Goal: Task Accomplishment & Management: Manage account settings

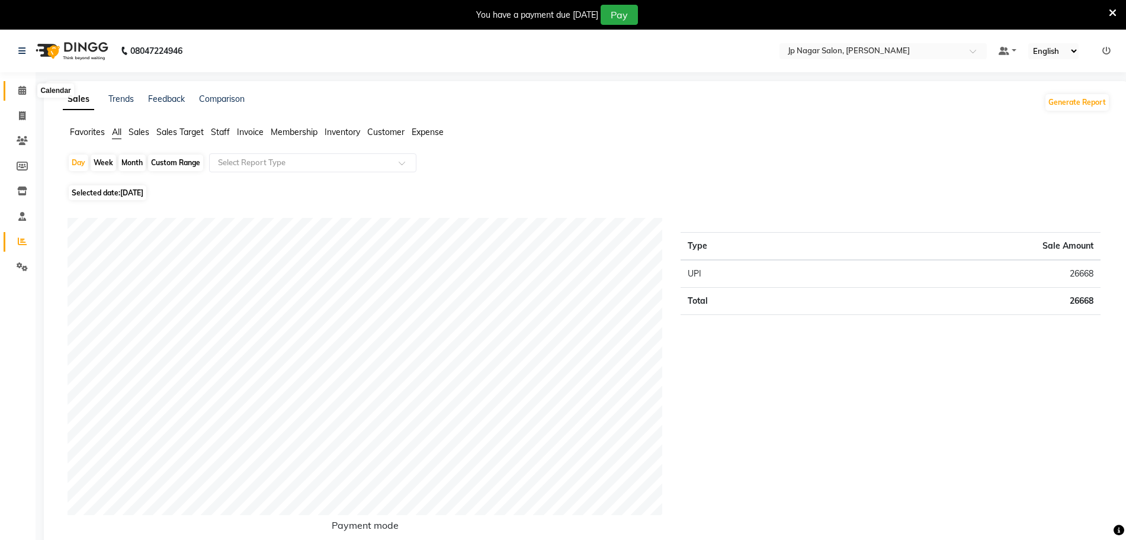
click at [27, 90] on span at bounding box center [22, 91] width 21 height 14
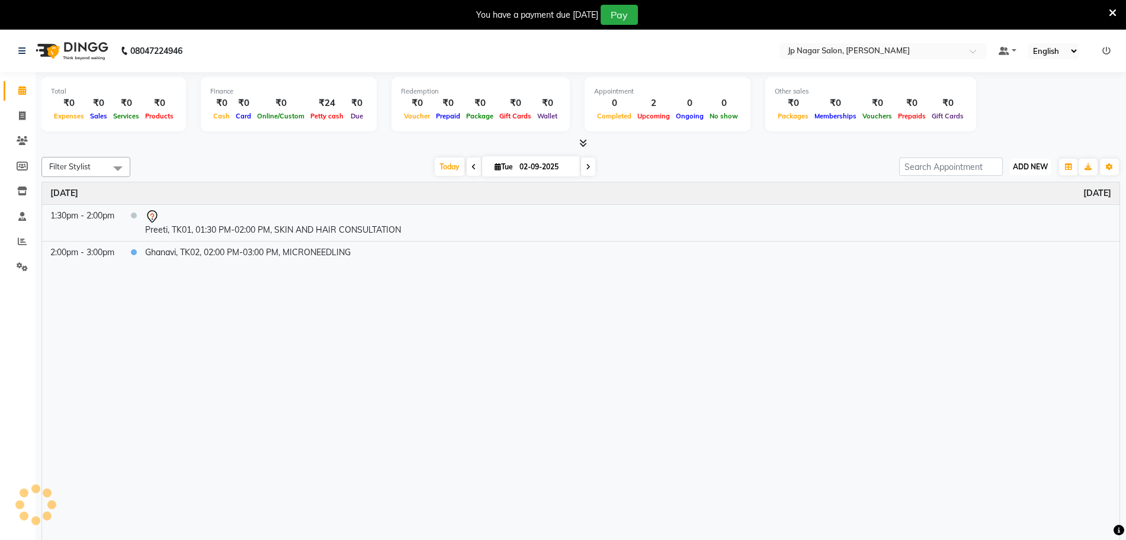
click at [1020, 172] on button "ADD NEW Toggle Dropdown" at bounding box center [1029, 167] width 41 height 17
click at [991, 189] on button "Add Appointment" at bounding box center [1003, 189] width 94 height 15
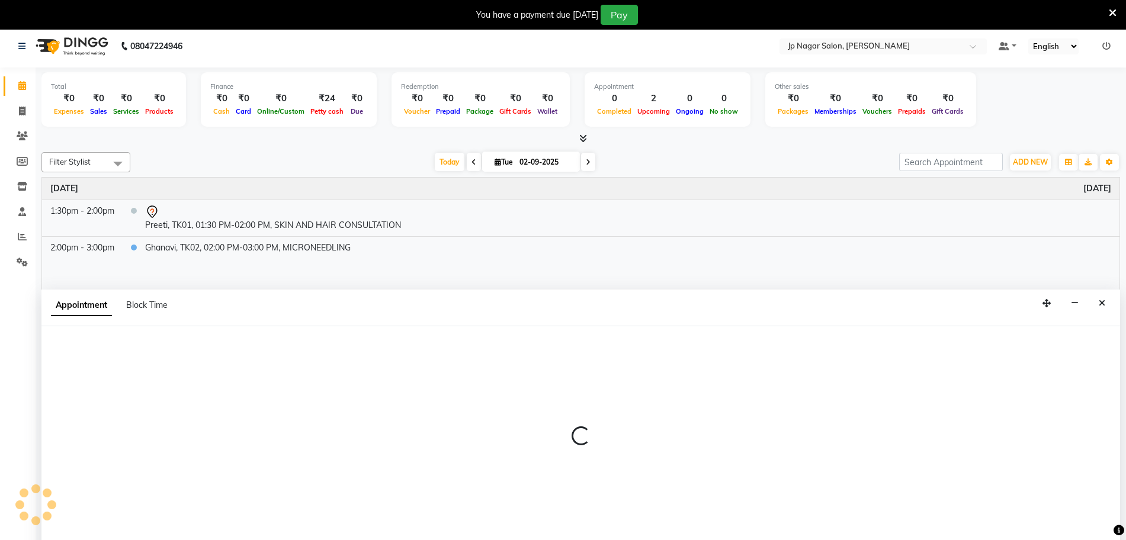
select select "tentative"
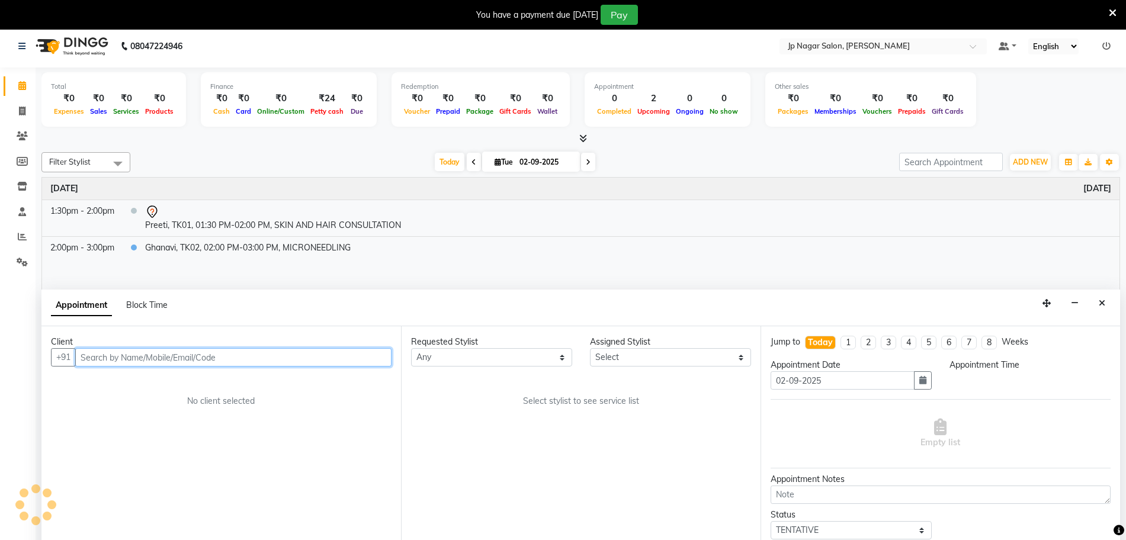
select select "540"
click at [143, 358] on input "text" at bounding box center [233, 357] width 316 height 18
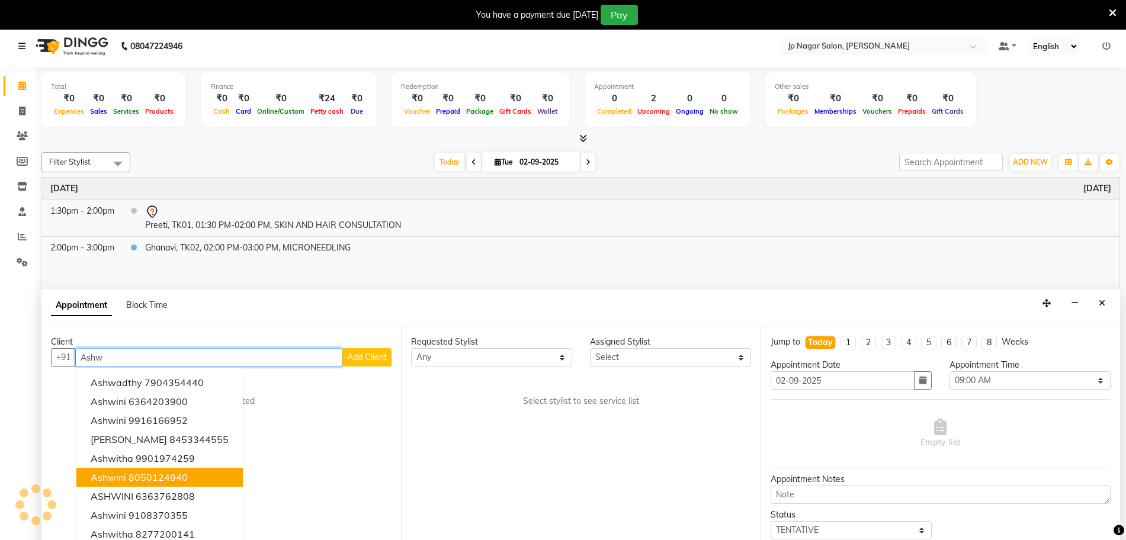
scroll to position [12, 0]
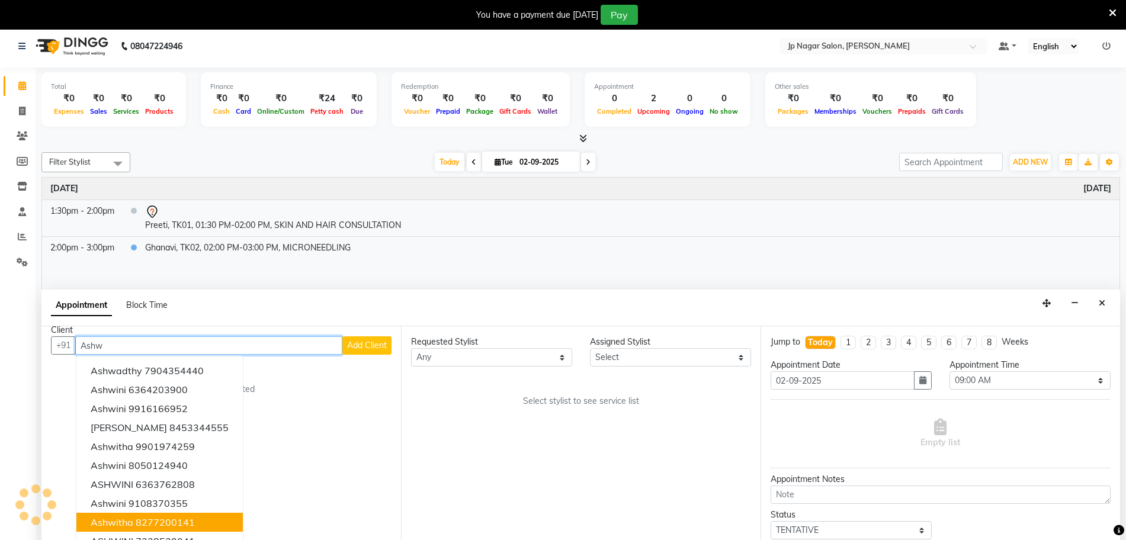
click at [198, 519] on button "ashwitha 8277200141" at bounding box center [159, 522] width 166 height 19
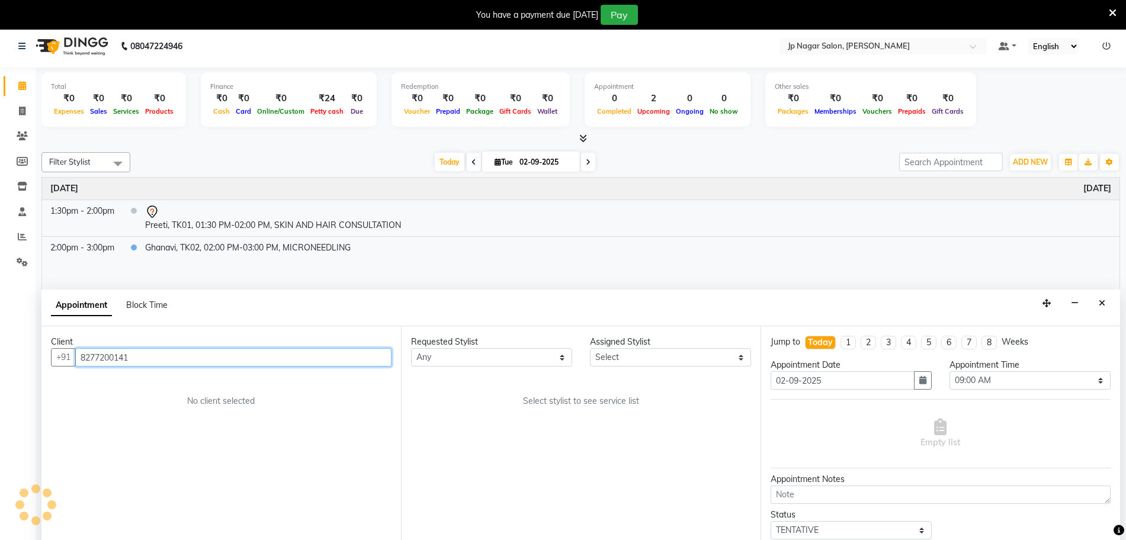
type input "8277200141"
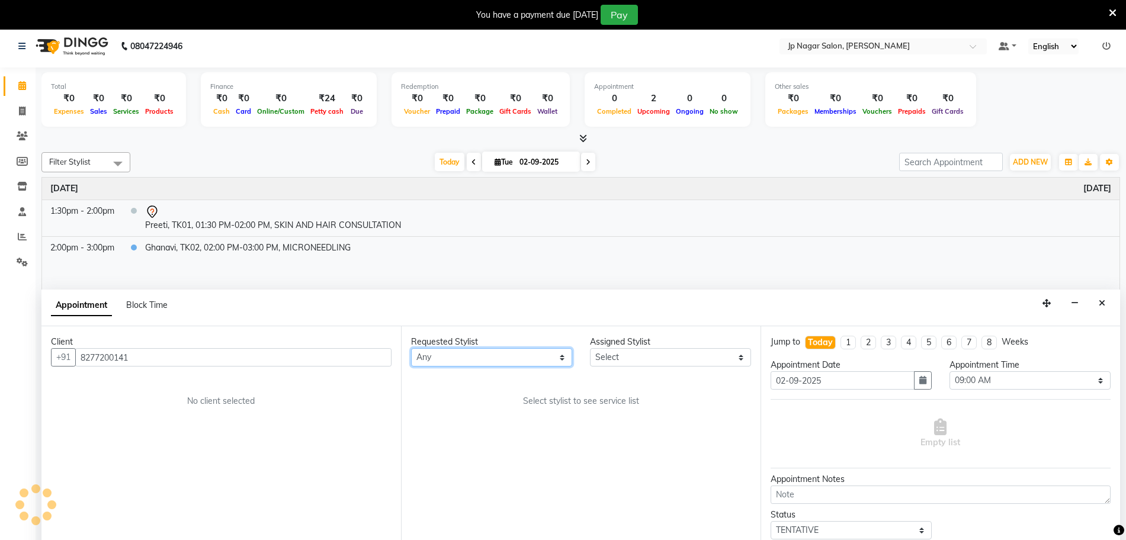
click at [497, 362] on select "Any" at bounding box center [491, 357] width 161 height 18
click at [493, 351] on select "Any" at bounding box center [491, 357] width 161 height 18
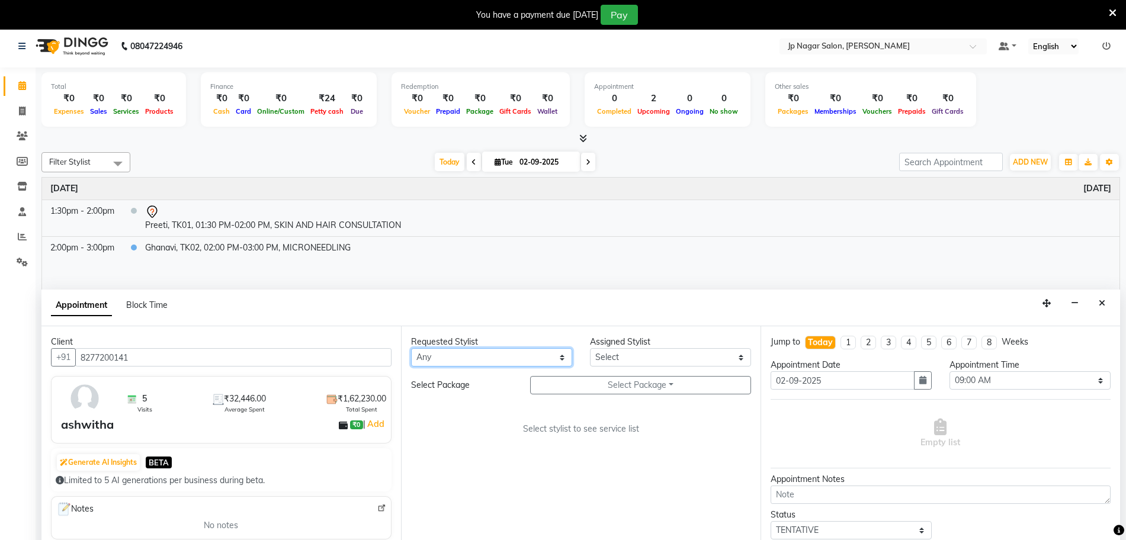
click at [493, 351] on select "Any" at bounding box center [491, 357] width 161 height 18
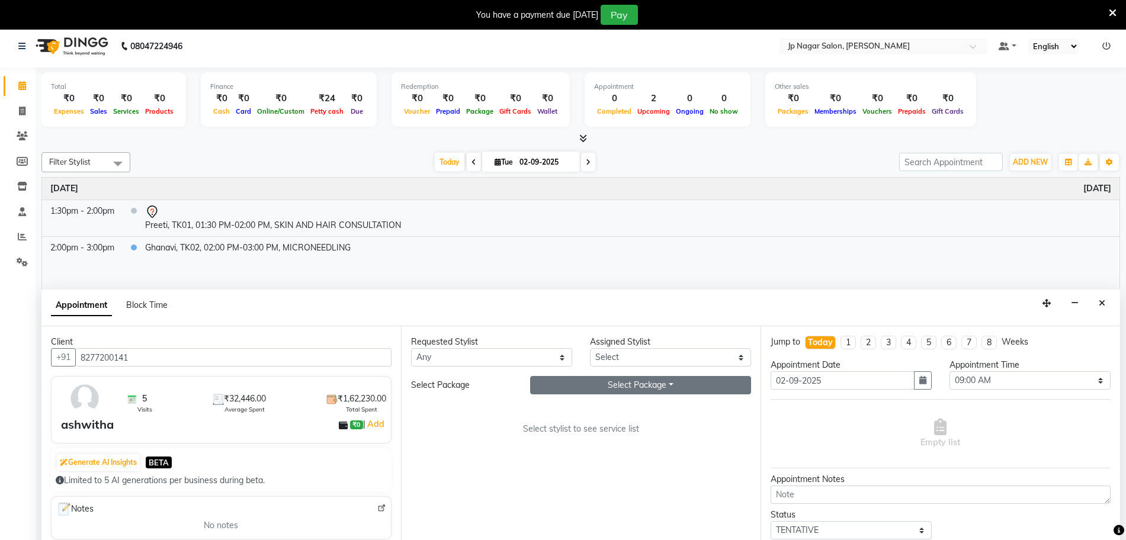
click at [600, 382] on button "Select Package Toggle Dropdown" at bounding box center [640, 385] width 221 height 18
click at [583, 408] on li "Ashwitha A" at bounding box center [578, 409] width 94 height 17
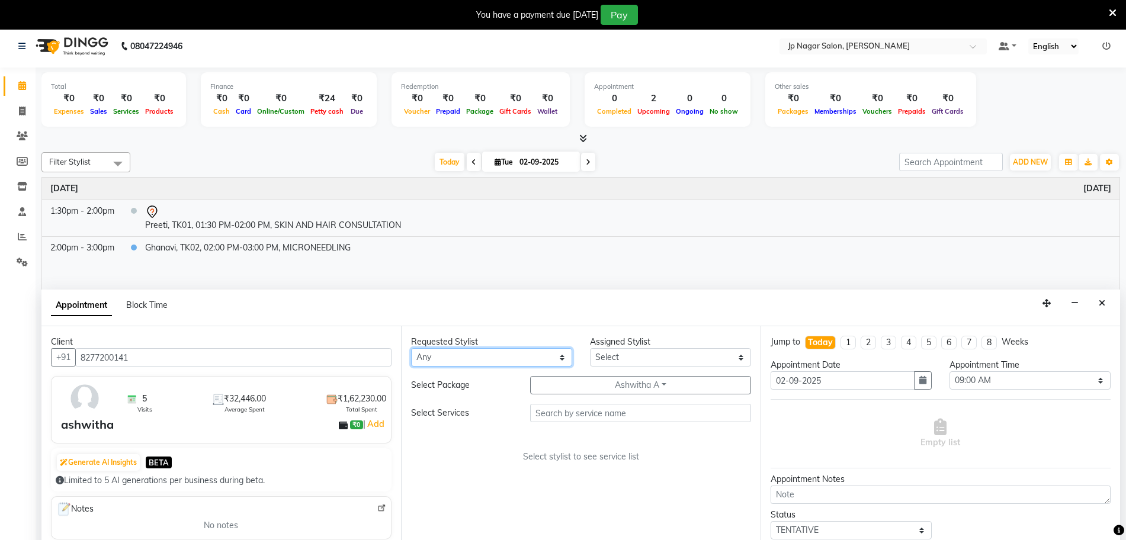
click at [538, 355] on select "Any" at bounding box center [491, 357] width 161 height 18
click at [541, 359] on select "Any" at bounding box center [491, 357] width 161 height 18
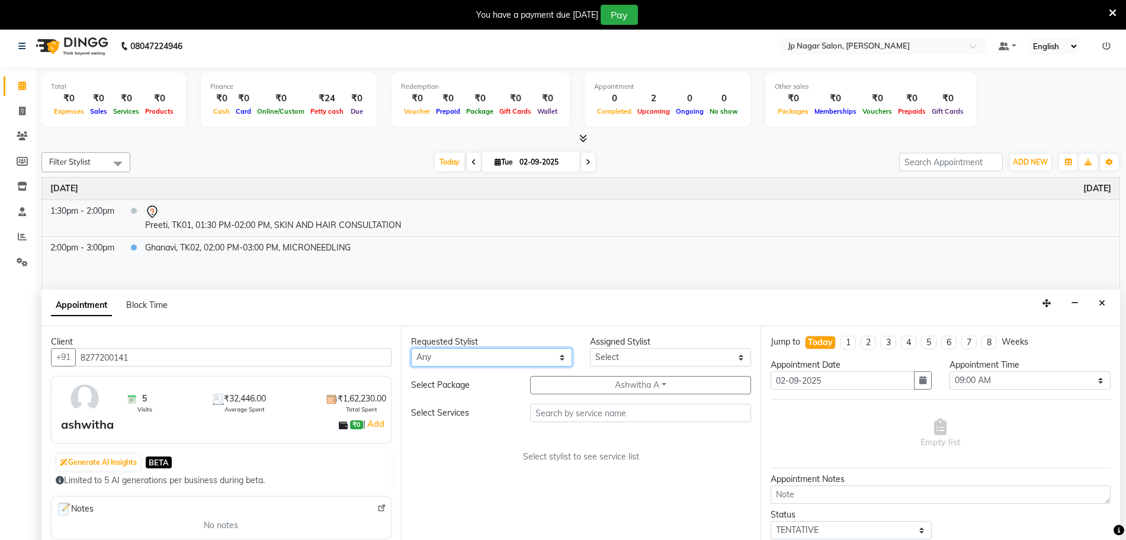
click at [541, 359] on select "Any" at bounding box center [491, 357] width 161 height 18
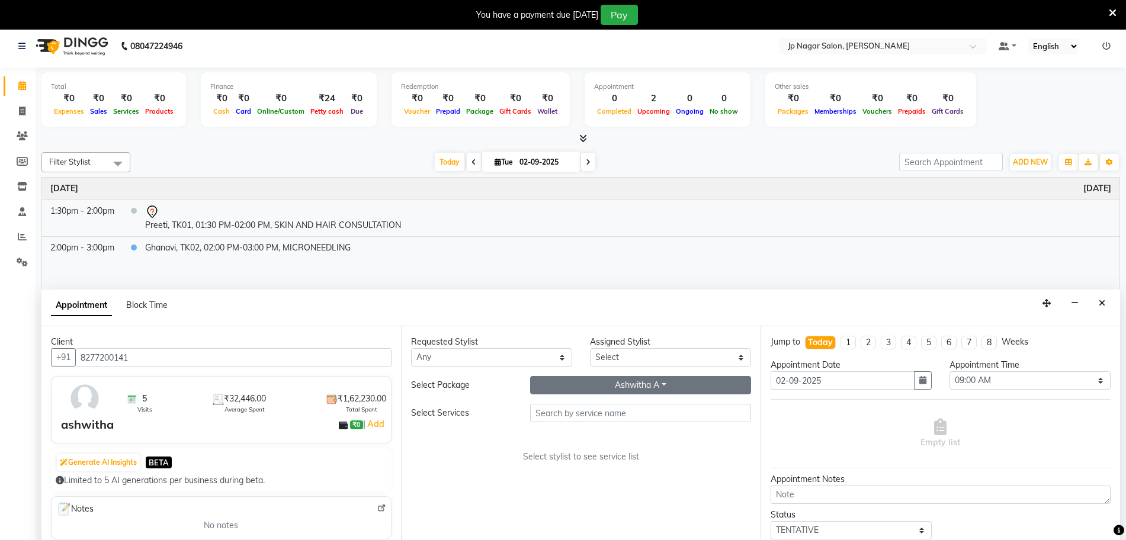
click at [610, 382] on button "Ashwitha A" at bounding box center [640, 385] width 221 height 18
click at [587, 430] on li "Ashwitha A" at bounding box center [578, 426] width 94 height 17
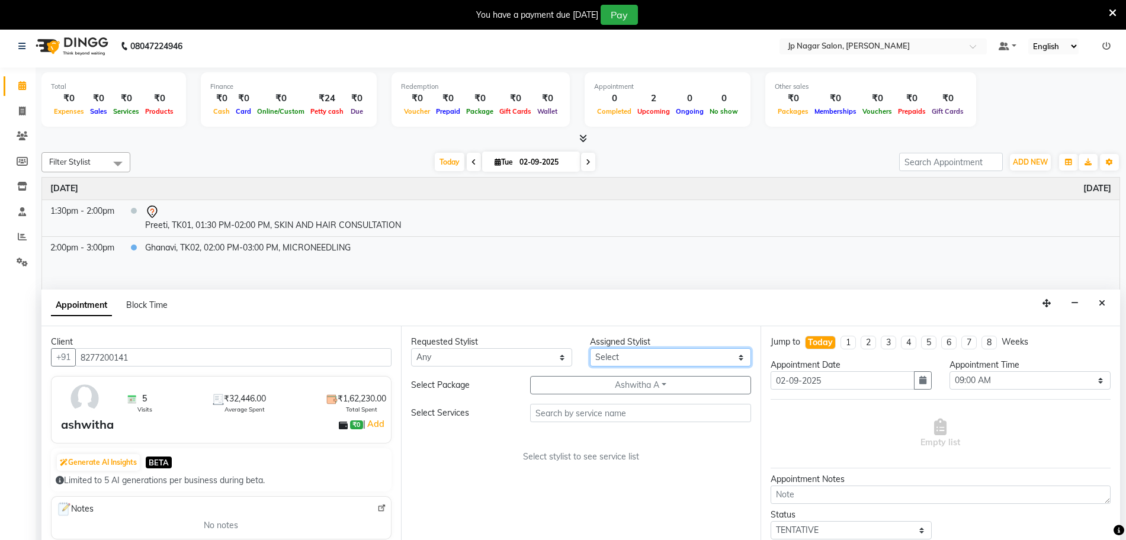
click at [636, 359] on select "Select" at bounding box center [670, 357] width 161 height 18
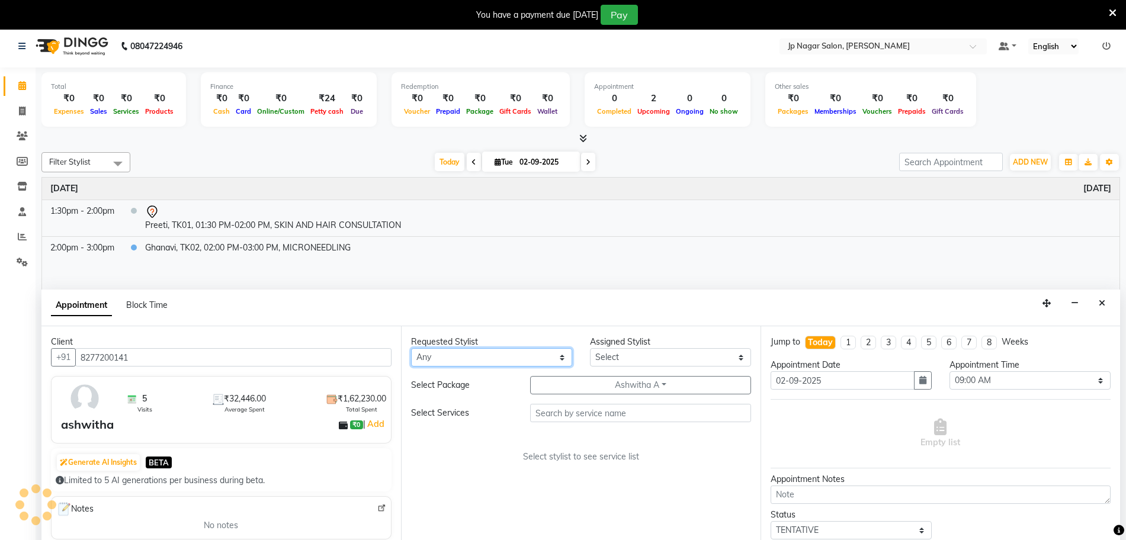
click at [493, 361] on select "Any" at bounding box center [491, 357] width 161 height 18
click at [509, 355] on select "Any" at bounding box center [491, 357] width 161 height 18
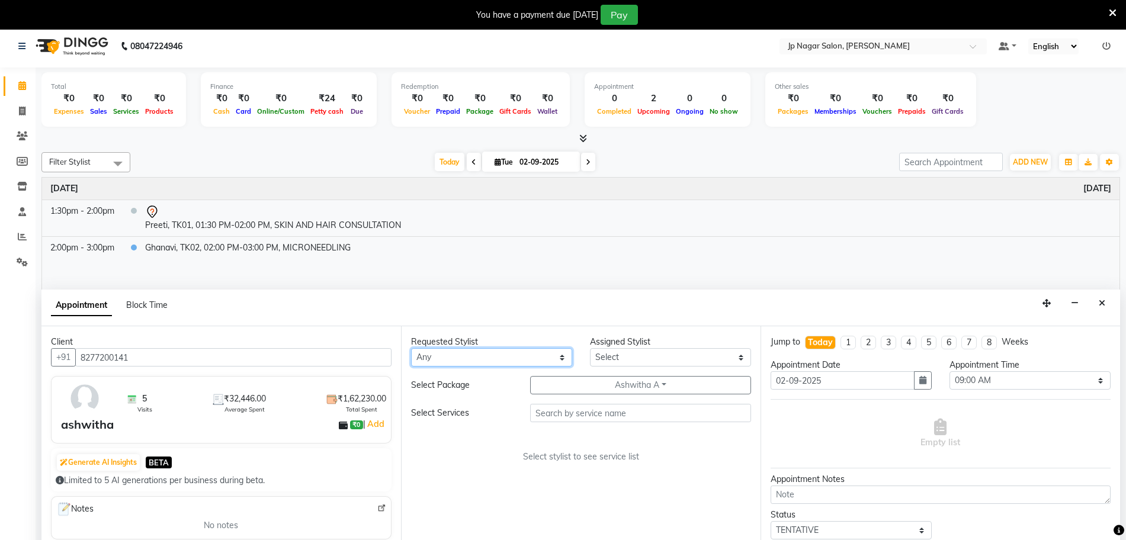
click at [509, 355] on select "Any" at bounding box center [491, 357] width 161 height 18
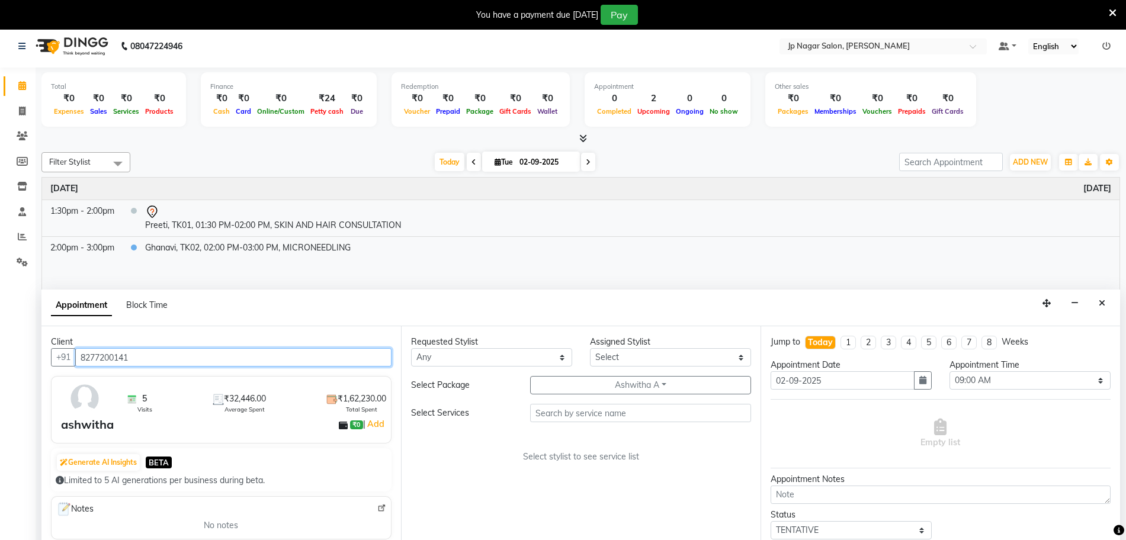
click at [171, 359] on input "8277200141" at bounding box center [233, 357] width 316 height 18
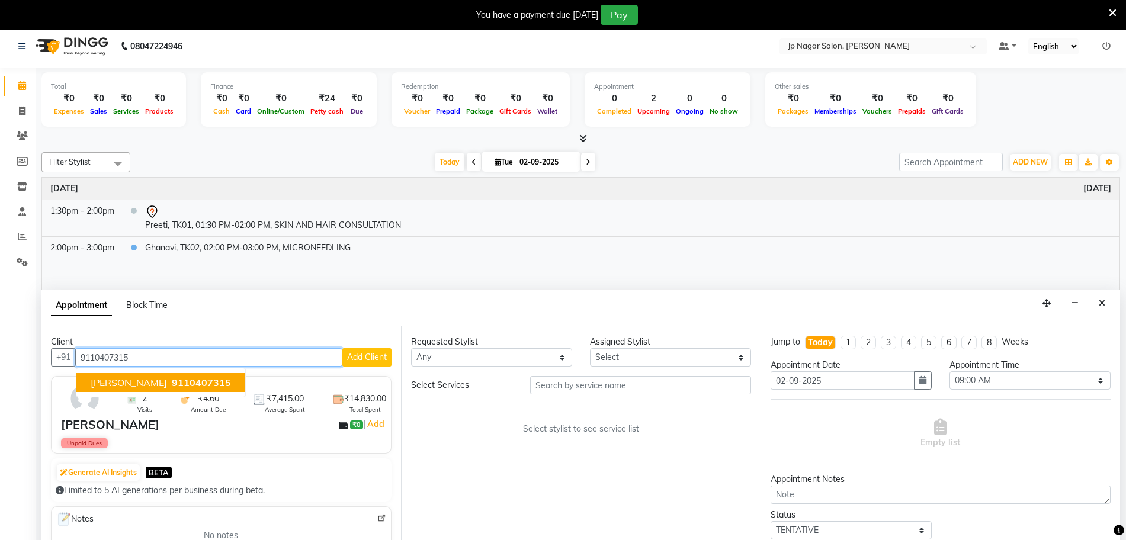
click at [186, 383] on span "9110407315" at bounding box center [201, 383] width 59 height 12
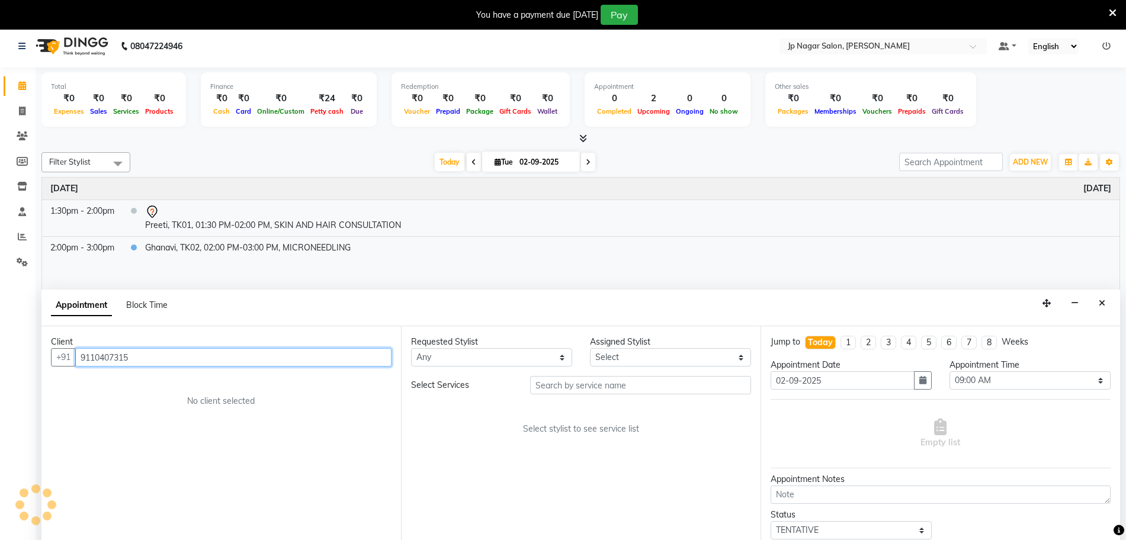
type input "9110407315"
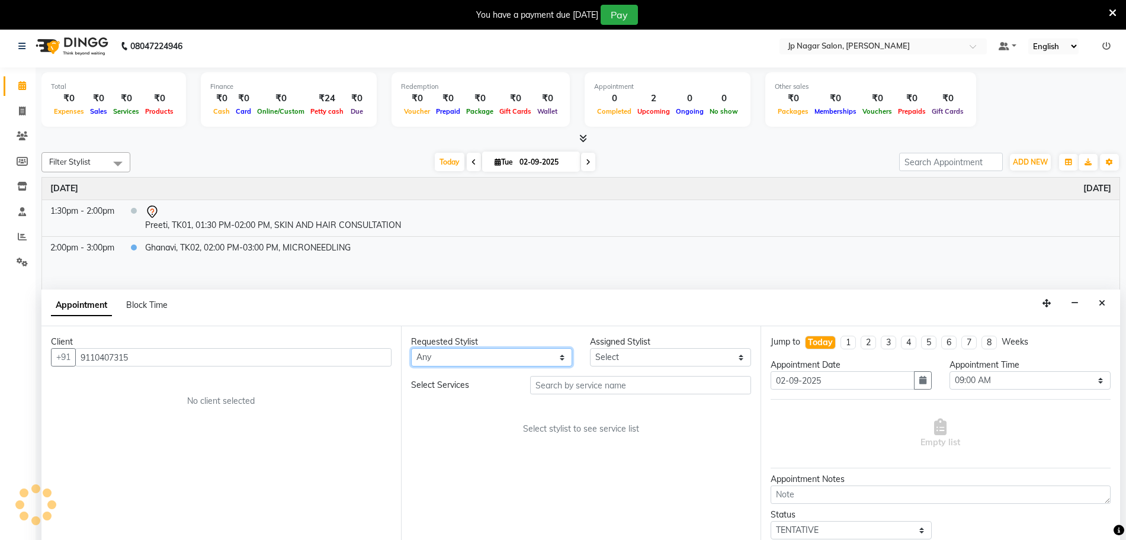
click at [472, 361] on select "Any" at bounding box center [491, 357] width 161 height 18
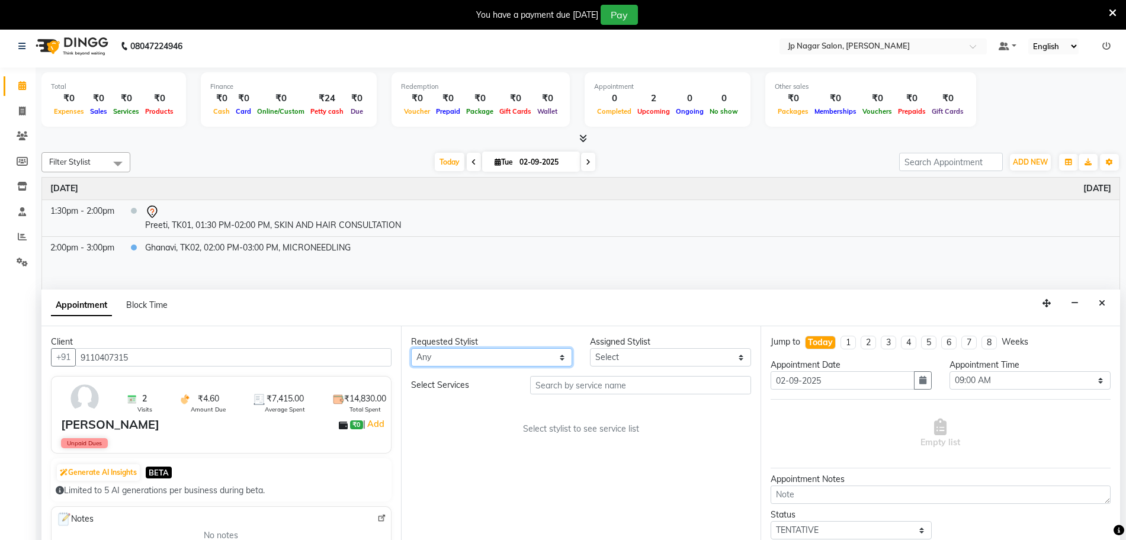
click at [472, 361] on select "Any" at bounding box center [491, 357] width 161 height 18
click at [543, 355] on select "Any" at bounding box center [491, 357] width 161 height 18
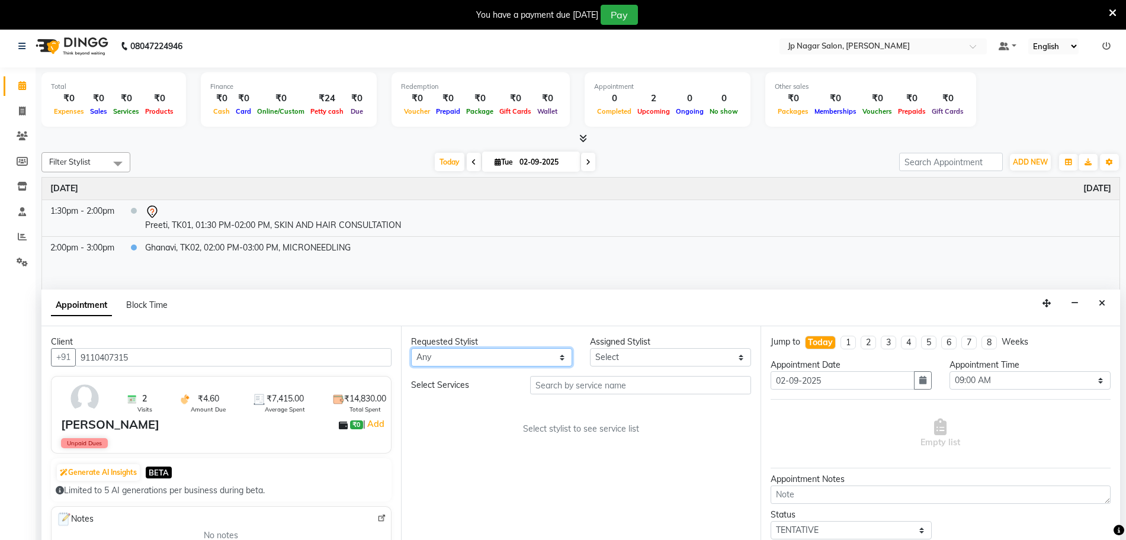
click at [543, 355] on select "Any" at bounding box center [491, 357] width 161 height 18
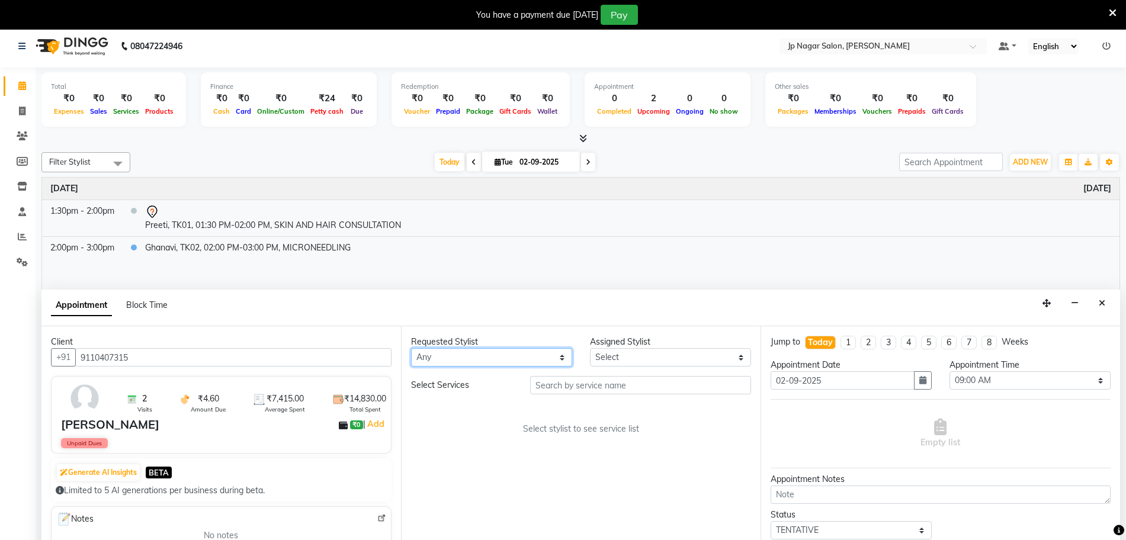
click at [543, 355] on select "Any" at bounding box center [491, 357] width 161 height 18
click at [544, 355] on select "Any" at bounding box center [491, 357] width 161 height 18
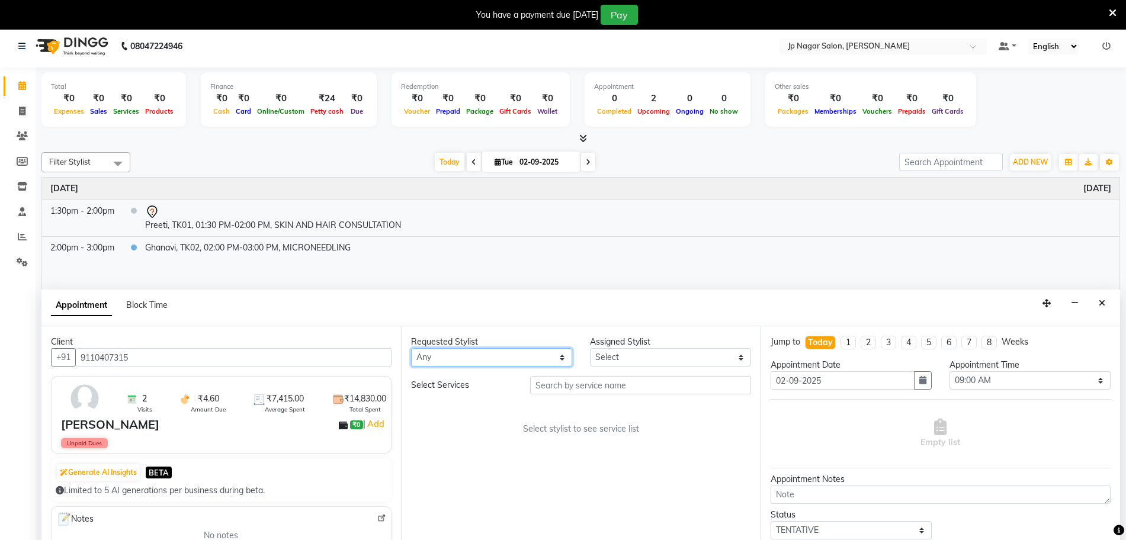
click at [544, 355] on select "Any" at bounding box center [491, 357] width 161 height 18
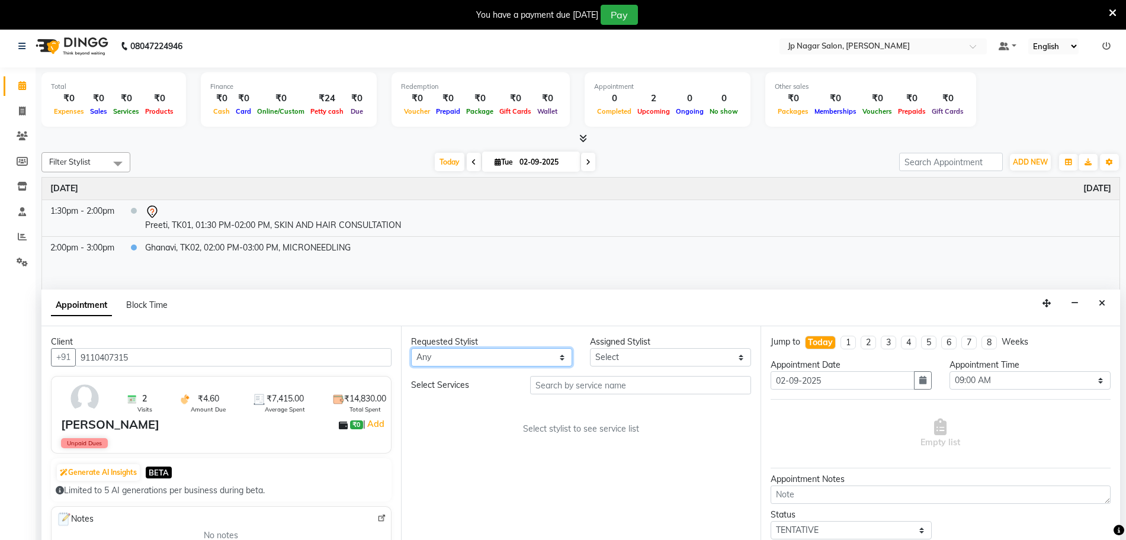
click at [510, 356] on select "Any" at bounding box center [491, 357] width 161 height 18
click at [591, 165] on span at bounding box center [588, 162] width 14 height 18
type input "[DATE]"
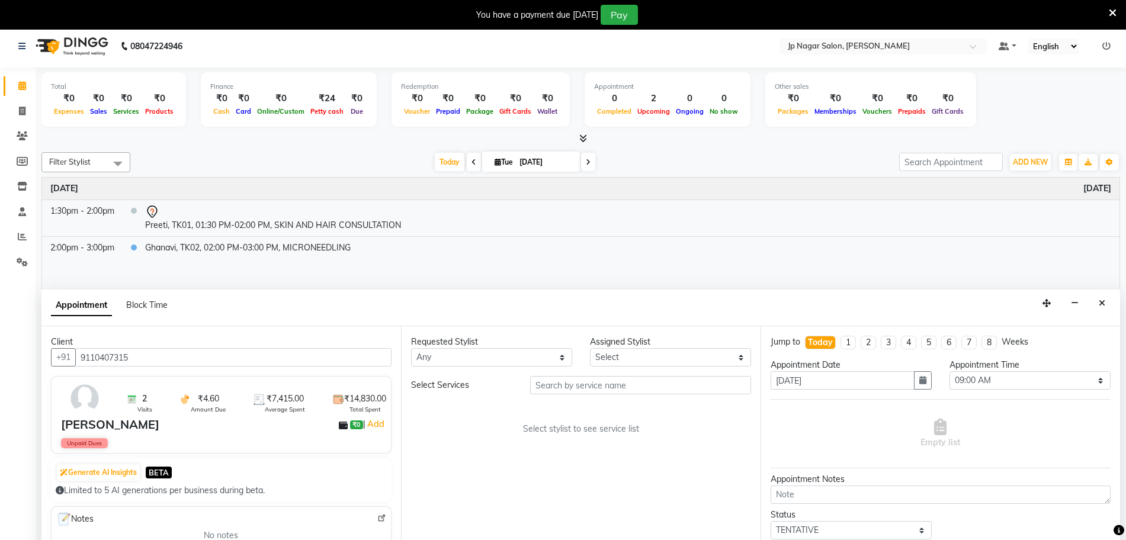
select select "540"
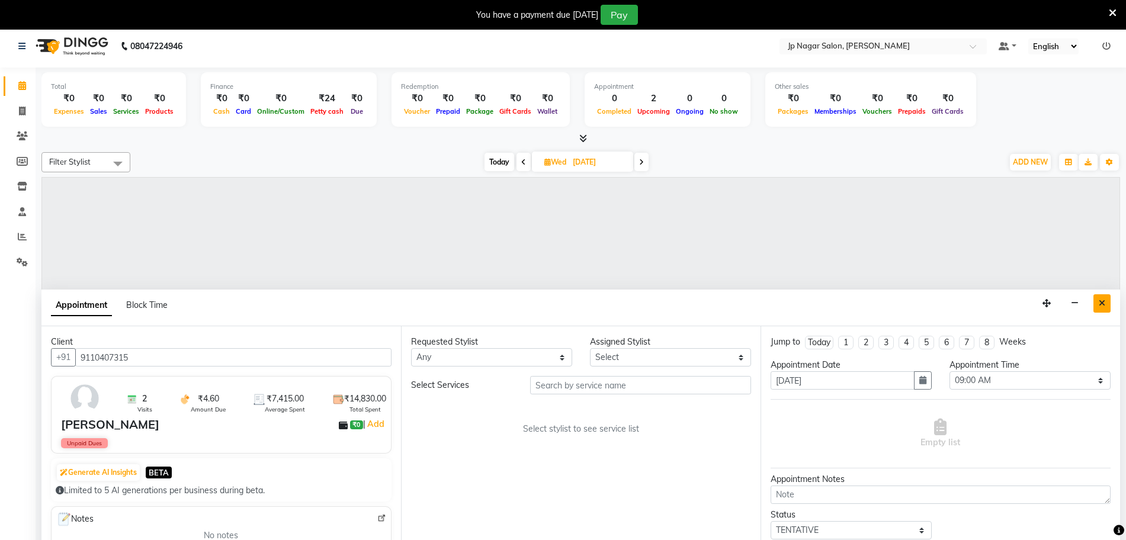
click at [1099, 306] on icon "Close" at bounding box center [1101, 303] width 7 height 8
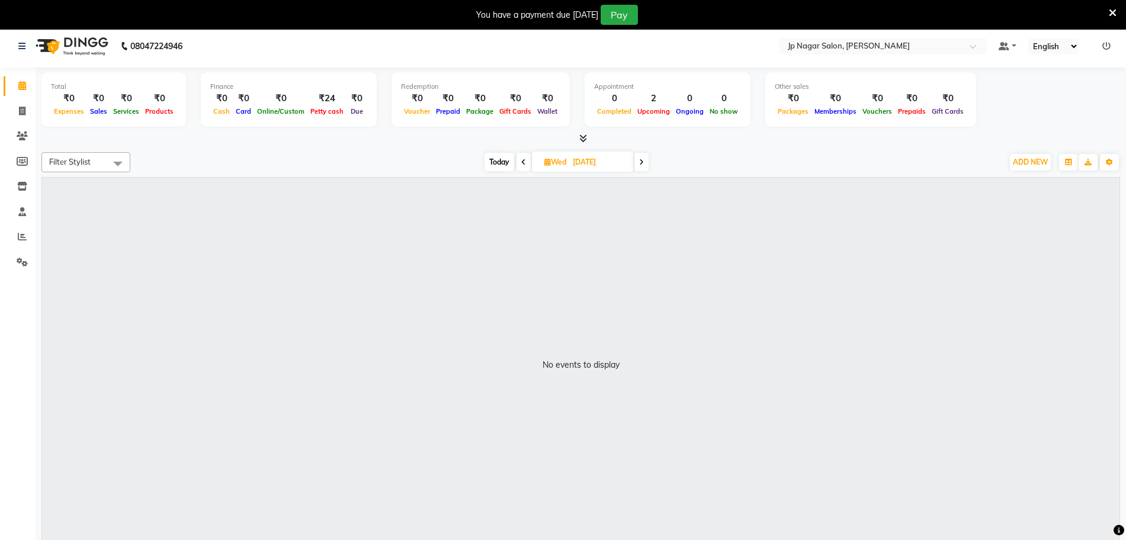
click at [521, 162] on icon at bounding box center [523, 162] width 5 height 7
type input "02-09-2025"
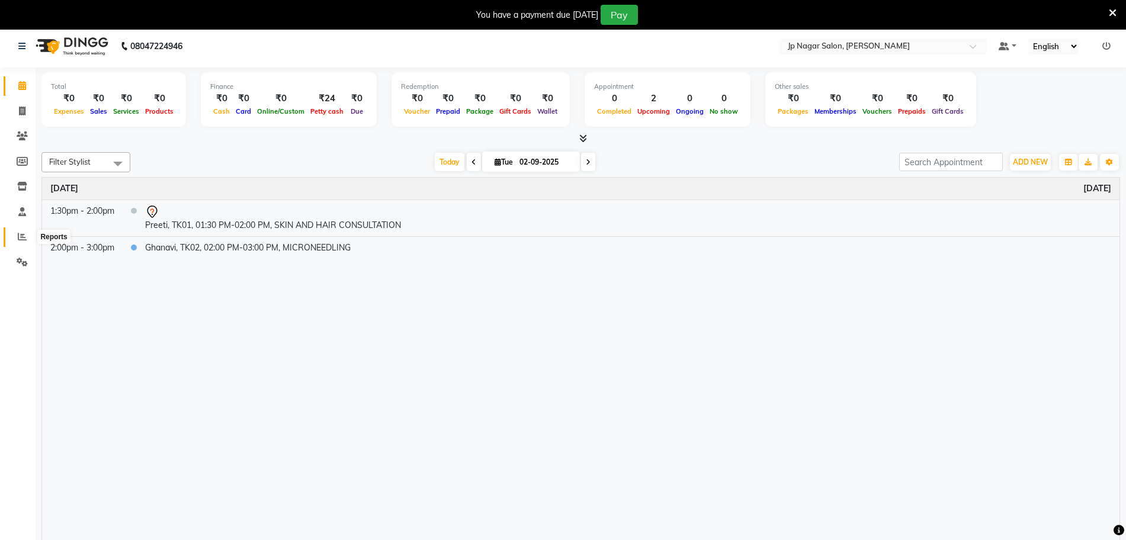
click at [18, 236] on icon at bounding box center [22, 236] width 9 height 9
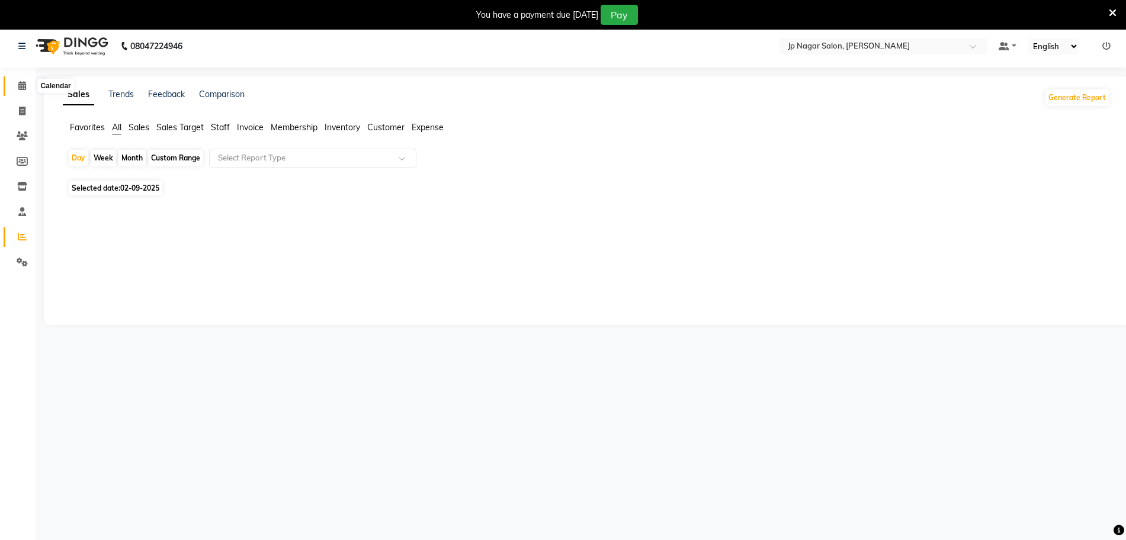
click at [25, 83] on icon at bounding box center [22, 85] width 8 height 9
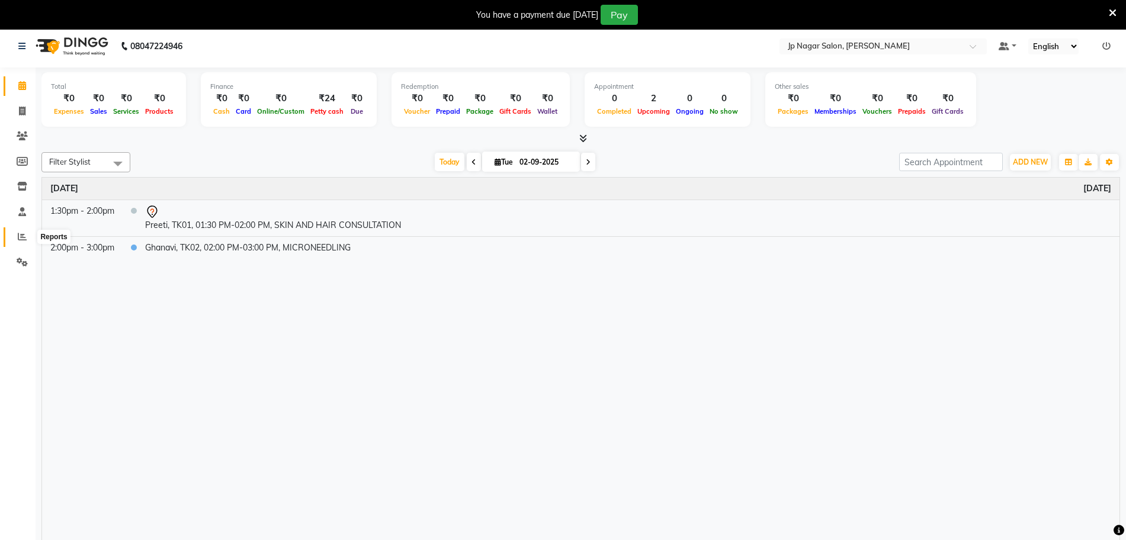
click at [20, 234] on icon at bounding box center [22, 236] width 9 height 9
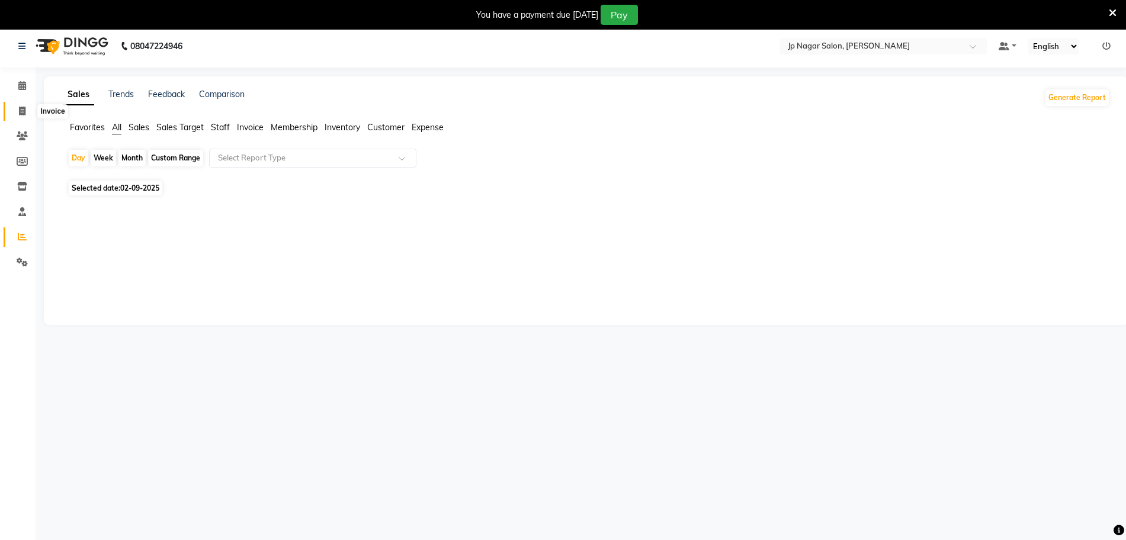
click at [26, 114] on span at bounding box center [22, 112] width 21 height 14
select select "service"
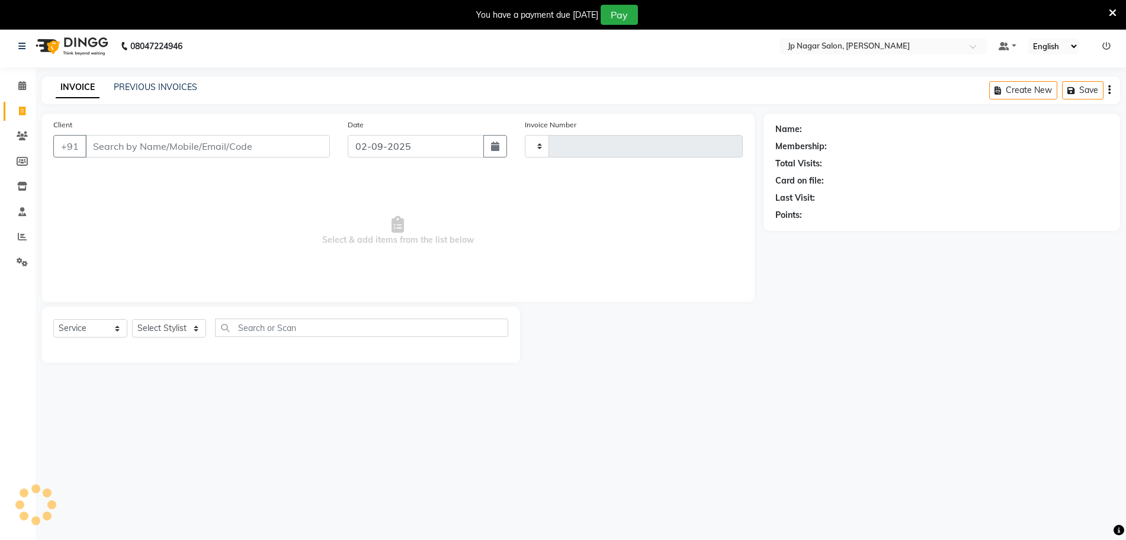
type input "0658"
select select "4852"
click at [150, 88] on link "PREVIOUS INVOICES" at bounding box center [155, 87] width 83 height 11
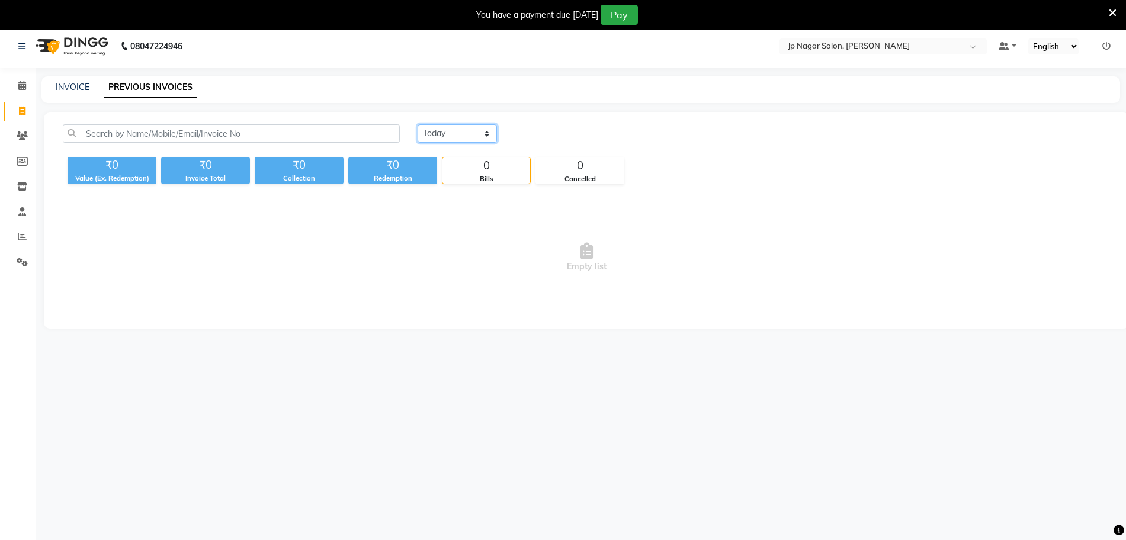
click at [467, 130] on select "[DATE] [DATE] Custom Range" at bounding box center [456, 133] width 79 height 18
select select "[DATE]"
click at [417, 124] on select "[DATE] [DATE] Custom Range" at bounding box center [456, 133] width 79 height 18
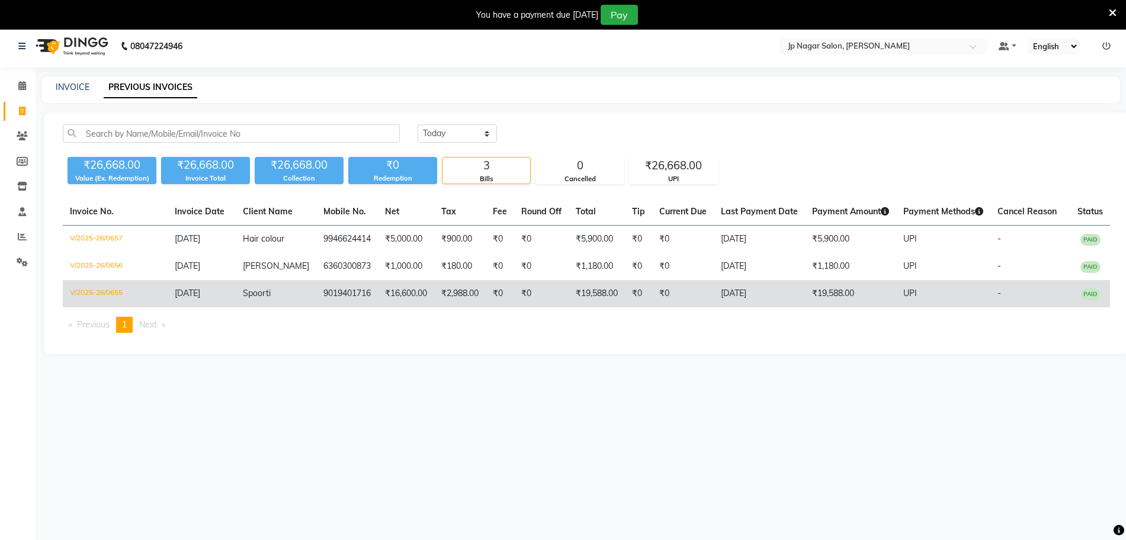
click at [94, 304] on td "V/2025-26/0655" at bounding box center [115, 293] width 105 height 27
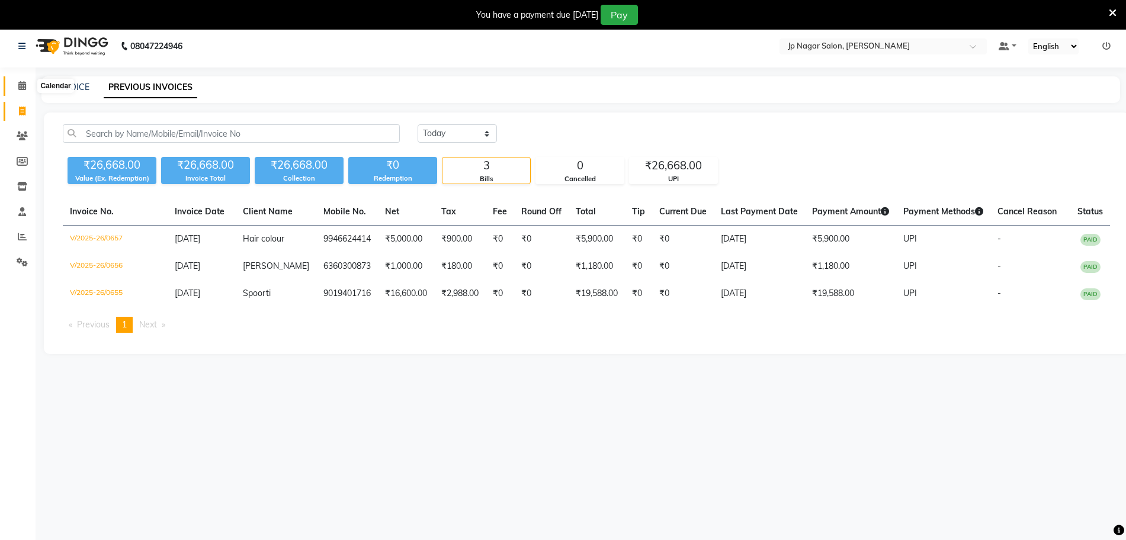
click at [15, 81] on span at bounding box center [22, 86] width 21 height 14
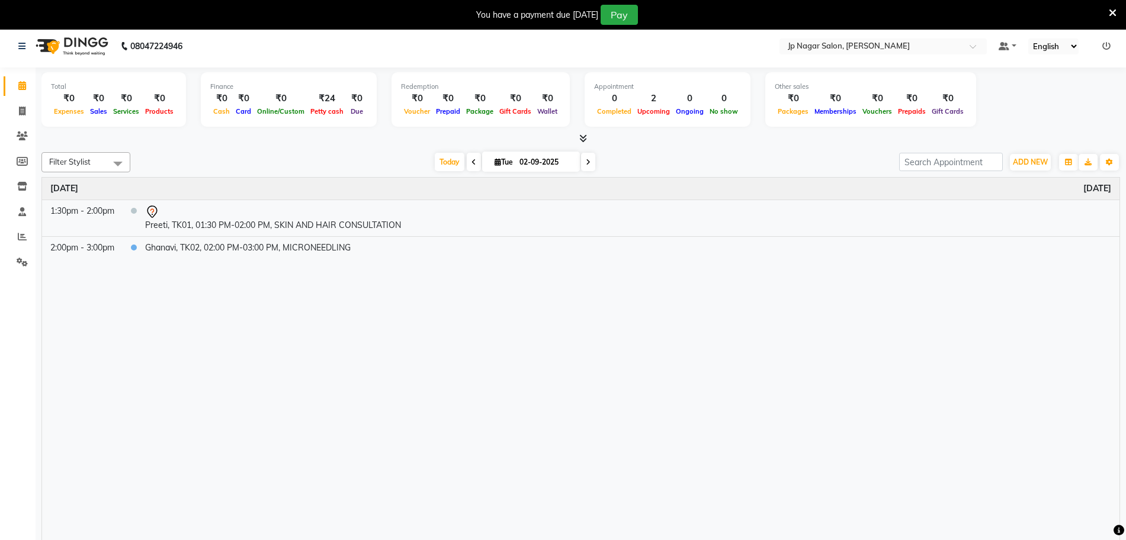
click at [586, 163] on icon at bounding box center [588, 162] width 5 height 7
type input "[DATE]"
click at [586, 163] on input "[DATE]" at bounding box center [598, 162] width 59 height 18
select select "9"
select select "2025"
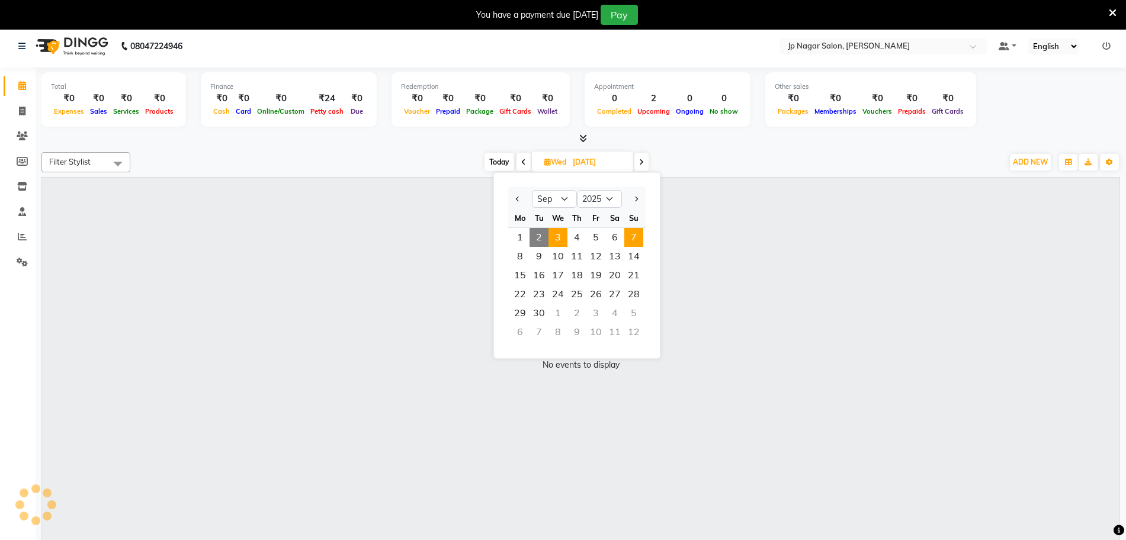
click at [634, 235] on span "7" at bounding box center [633, 237] width 19 height 19
type input "[DATE]"
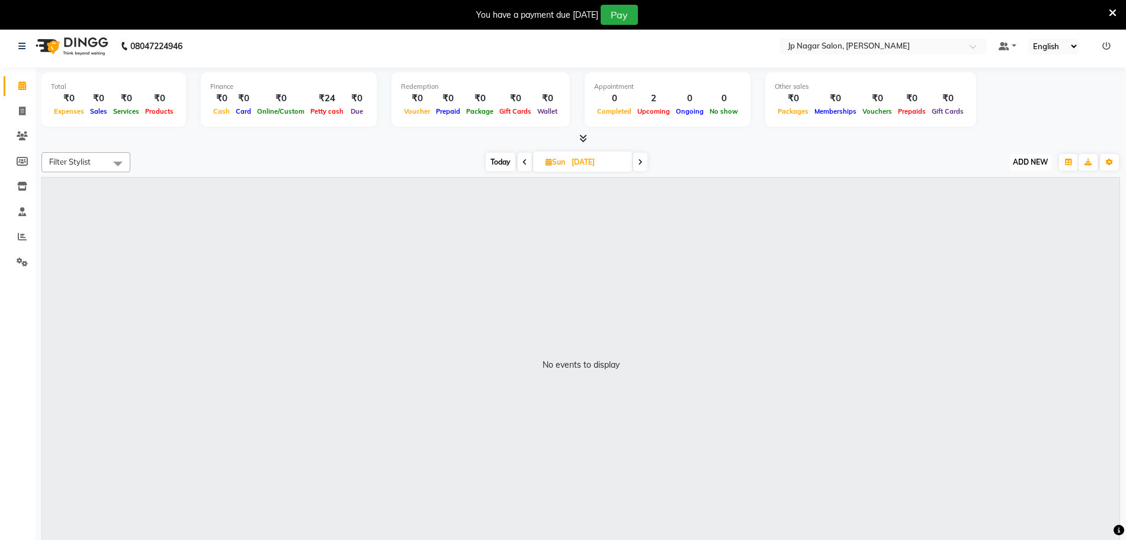
click at [1030, 168] on button "ADD NEW Toggle Dropdown" at bounding box center [1029, 162] width 41 height 17
click at [1020, 181] on button "Add Appointment" at bounding box center [1003, 184] width 94 height 15
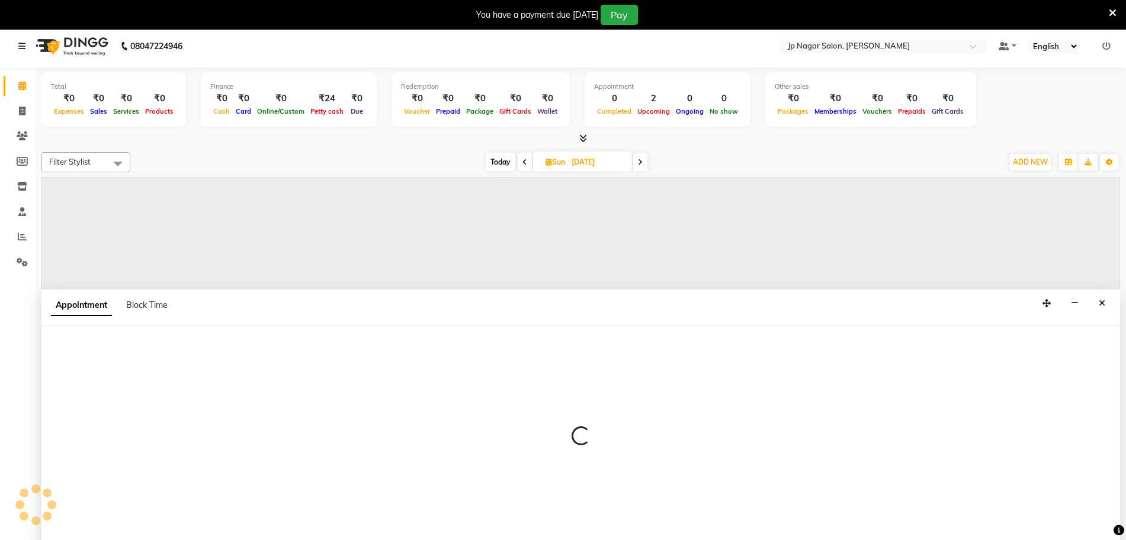
scroll to position [6, 0]
select select "540"
select select "tentative"
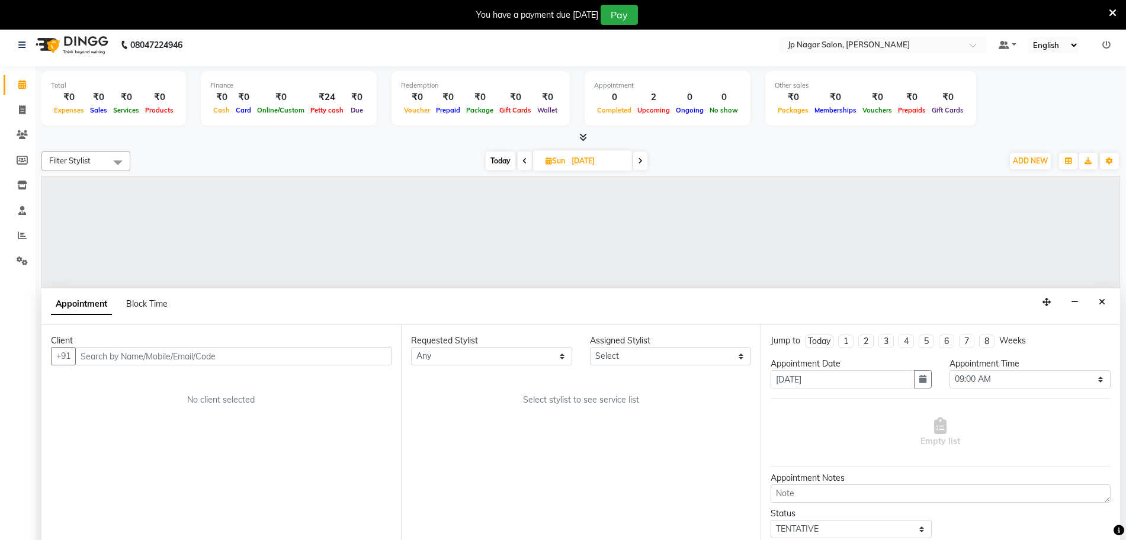
click at [88, 353] on input "text" at bounding box center [233, 356] width 316 height 18
type input "9036803062"
click at [361, 358] on span "Add Client" at bounding box center [367, 356] width 40 height 11
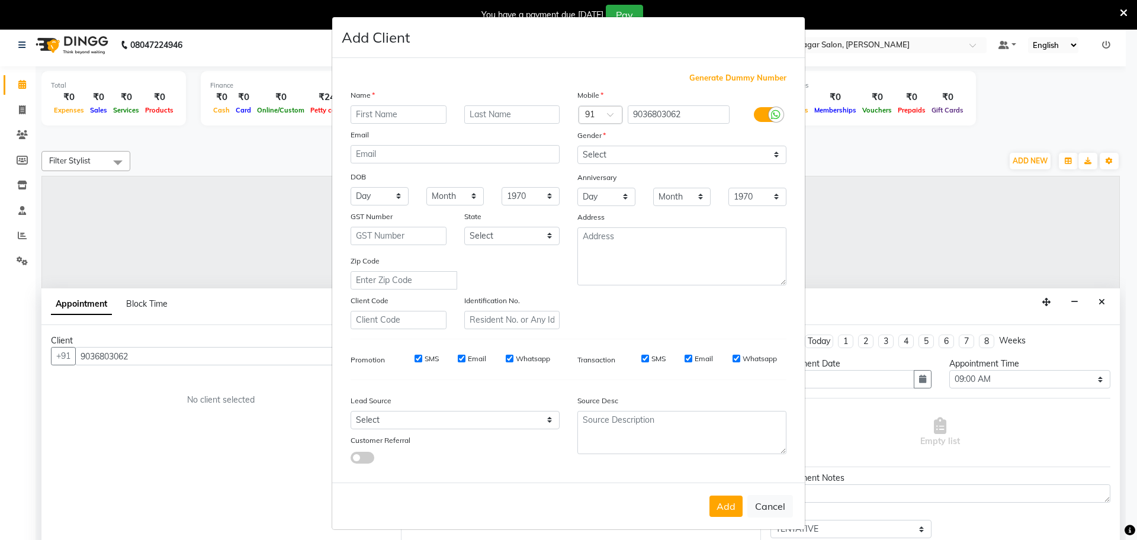
click at [374, 111] on input "text" at bounding box center [399, 114] width 96 height 18
type input "[MEDICAL_DATA][PERSON_NAME]"
click at [694, 155] on select "Select [DEMOGRAPHIC_DATA] [DEMOGRAPHIC_DATA] Other Prefer Not To Say" at bounding box center [681, 155] width 209 height 18
select select "[DEMOGRAPHIC_DATA]"
click at [577, 146] on select "Select [DEMOGRAPHIC_DATA] [DEMOGRAPHIC_DATA] Other Prefer Not To Say" at bounding box center [681, 155] width 209 height 18
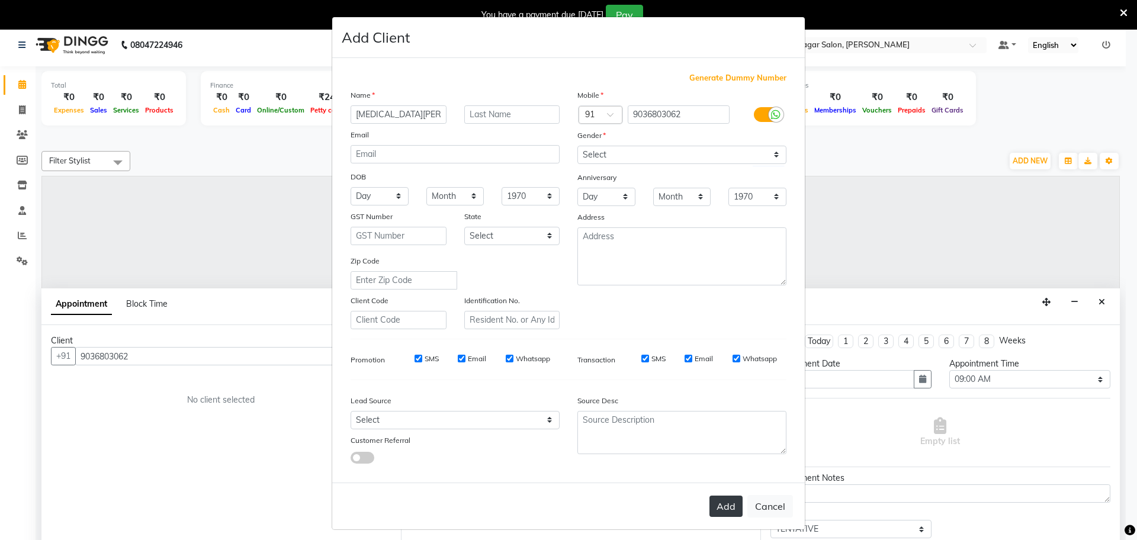
click at [713, 505] on button "Add" at bounding box center [725, 506] width 33 height 21
select select
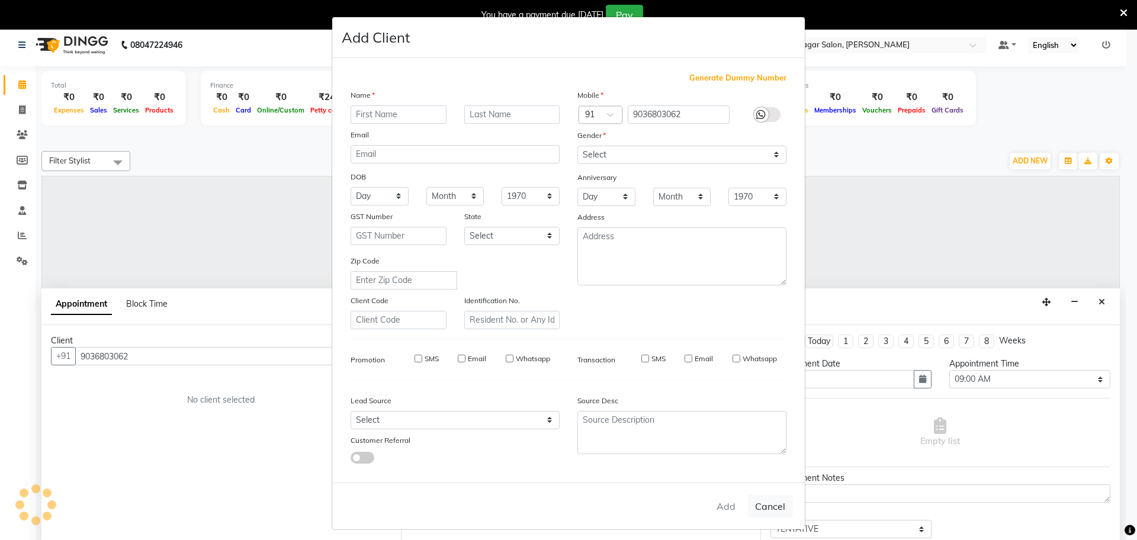
select select
checkbox input "false"
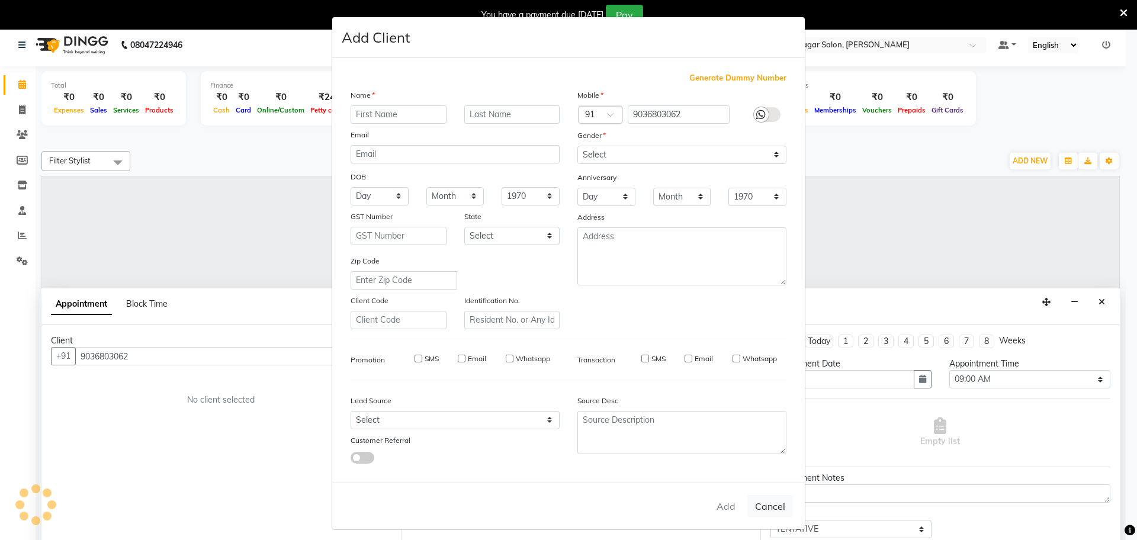
checkbox input "false"
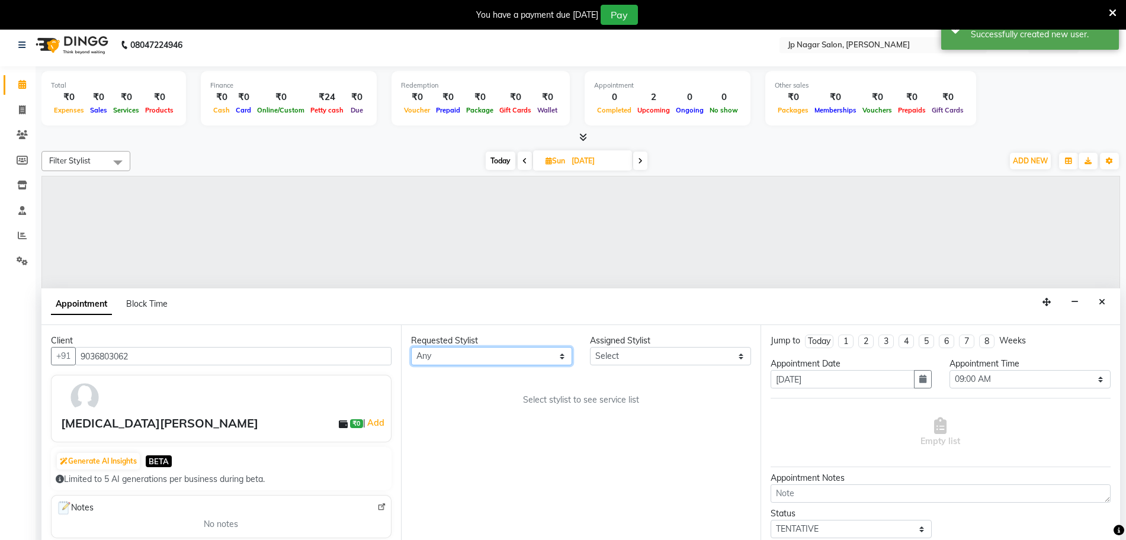
click at [449, 356] on select "Any [PERSON_NAME] [PERSON_NAME] [PERSON_NAME] [PERSON_NAME] Manager Mehjabin [P…" at bounding box center [491, 356] width 161 height 18
select select "50073"
click at [411, 347] on select "Any [PERSON_NAME] [PERSON_NAME] [PERSON_NAME] [PERSON_NAME] Manager Mehjabin [P…" at bounding box center [491, 356] width 161 height 18
select select "50073"
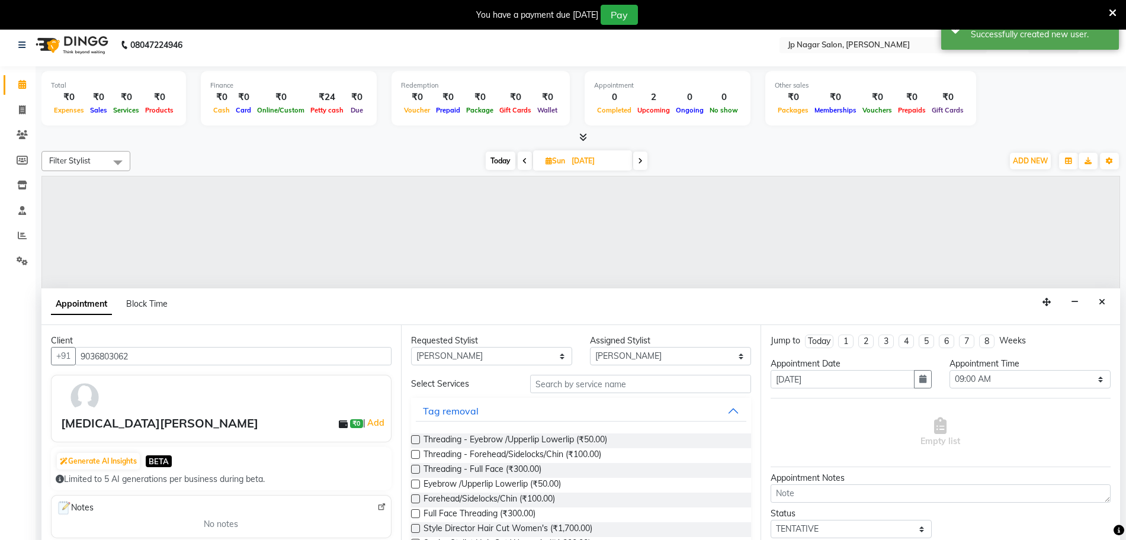
click at [566, 389] on input "text" at bounding box center [640, 384] width 221 height 18
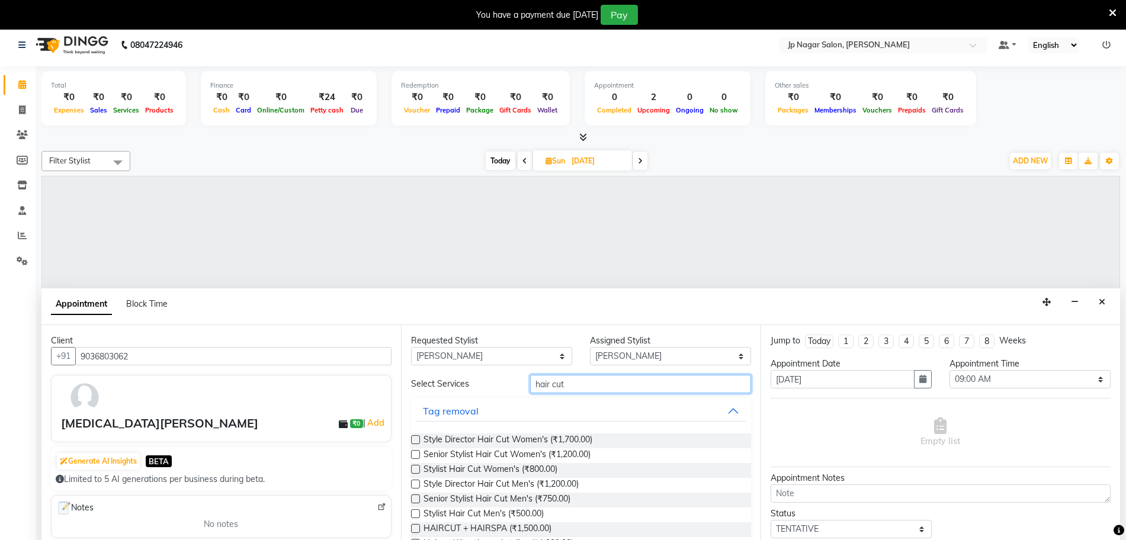
type input "hair cut"
click at [415, 442] on label at bounding box center [415, 439] width 9 height 9
click at [415, 442] on input "checkbox" at bounding box center [415, 441] width 8 height 8
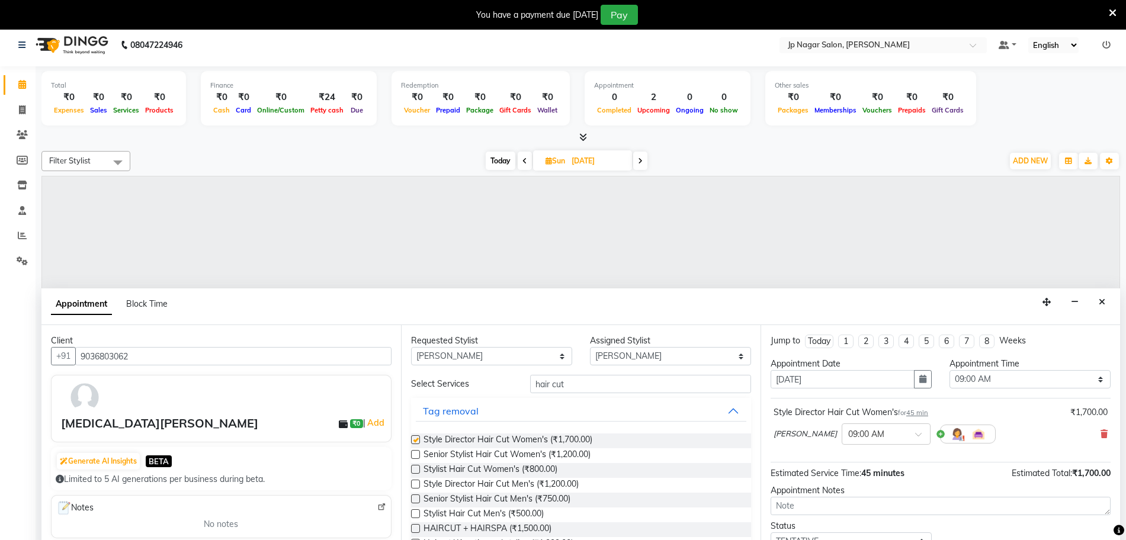
checkbox input "false"
click at [1014, 378] on select "Select 09:00 AM 09:15 AM 09:30 AM 09:45 AM 10:00 AM 10:15 AM 10:30 AM 10:45 AM …" at bounding box center [1029, 379] width 161 height 18
select select "900"
click at [949, 370] on select "Select 09:00 AM 09:15 AM 09:30 AM 09:45 AM 10:00 AM 10:15 AM 10:30 AM 10:45 AM …" at bounding box center [1029, 379] width 161 height 18
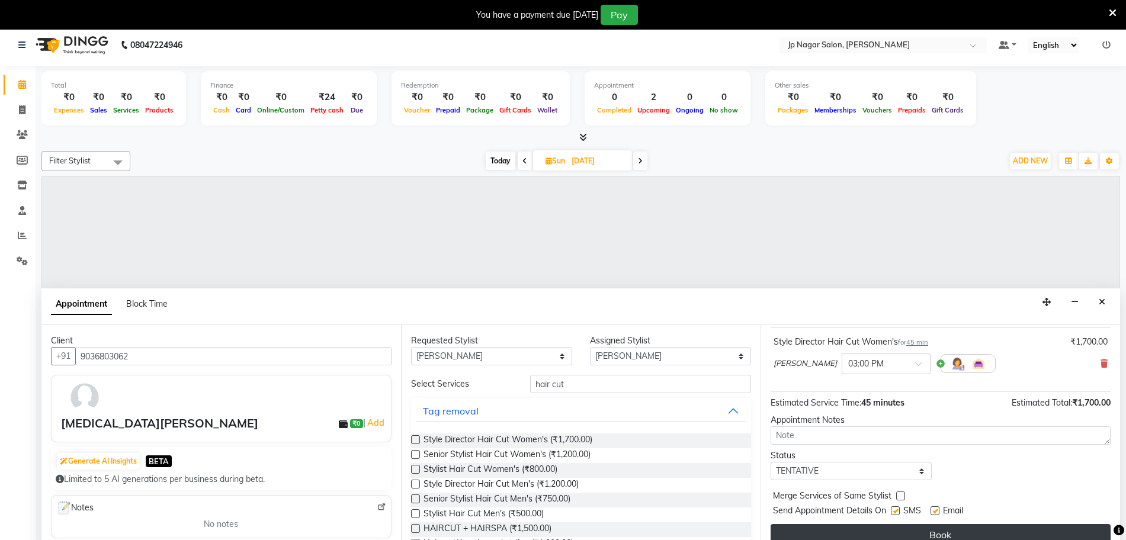
click at [958, 533] on button "Book" at bounding box center [940, 534] width 340 height 21
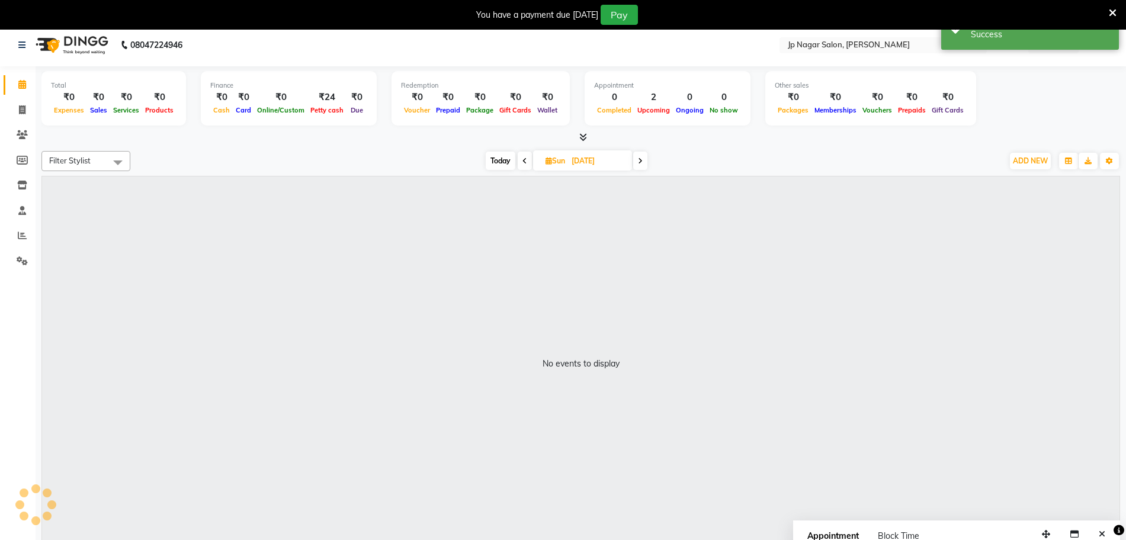
scroll to position [0, 0]
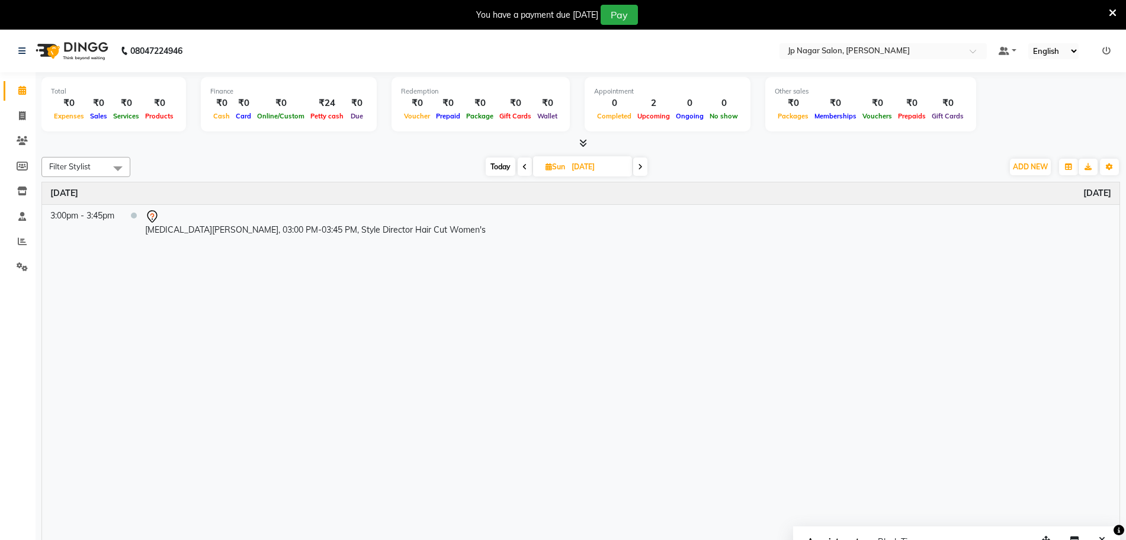
click at [504, 165] on span "Today" at bounding box center [501, 166] width 30 height 18
type input "02-09-2025"
click at [526, 168] on input "02-09-2025" at bounding box center [545, 167] width 59 height 18
select select "9"
select select "2025"
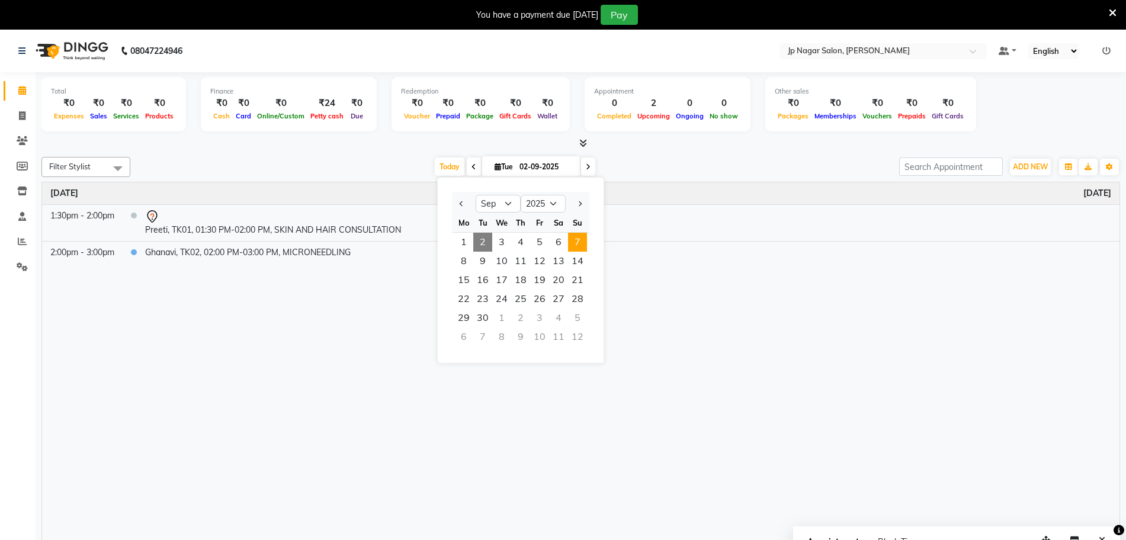
click at [582, 246] on span "7" at bounding box center [577, 242] width 19 height 19
type input "[DATE]"
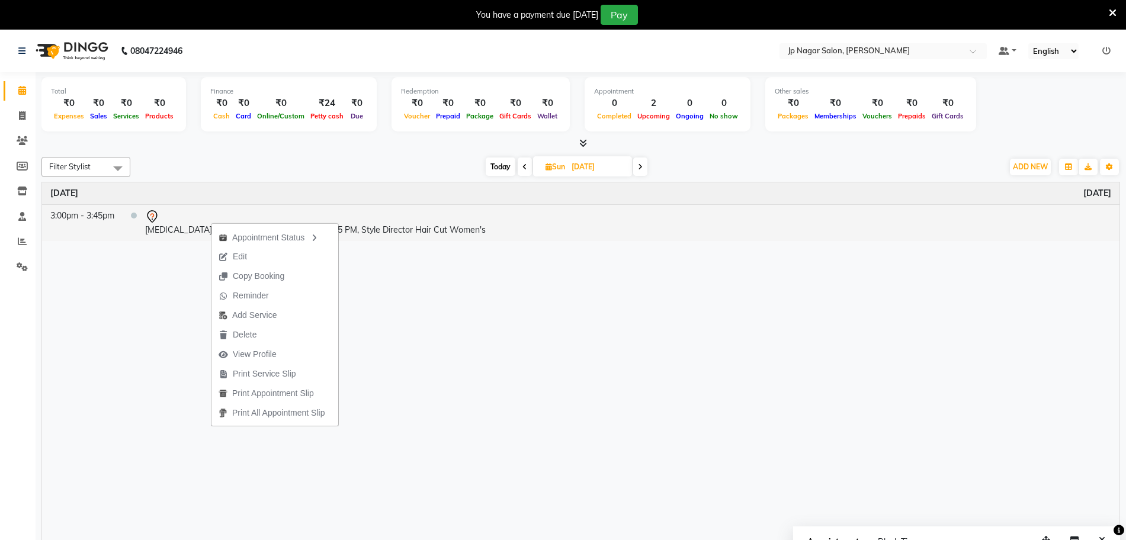
drag, startPoint x: 211, startPoint y: 222, endPoint x: 173, endPoint y: 228, distance: 38.4
click at [173, 228] on td "[MEDICAL_DATA][PERSON_NAME], 03:00 PM-03:45 PM, Style Director Hair Cut Women's" at bounding box center [628, 222] width 982 height 37
select select "7"
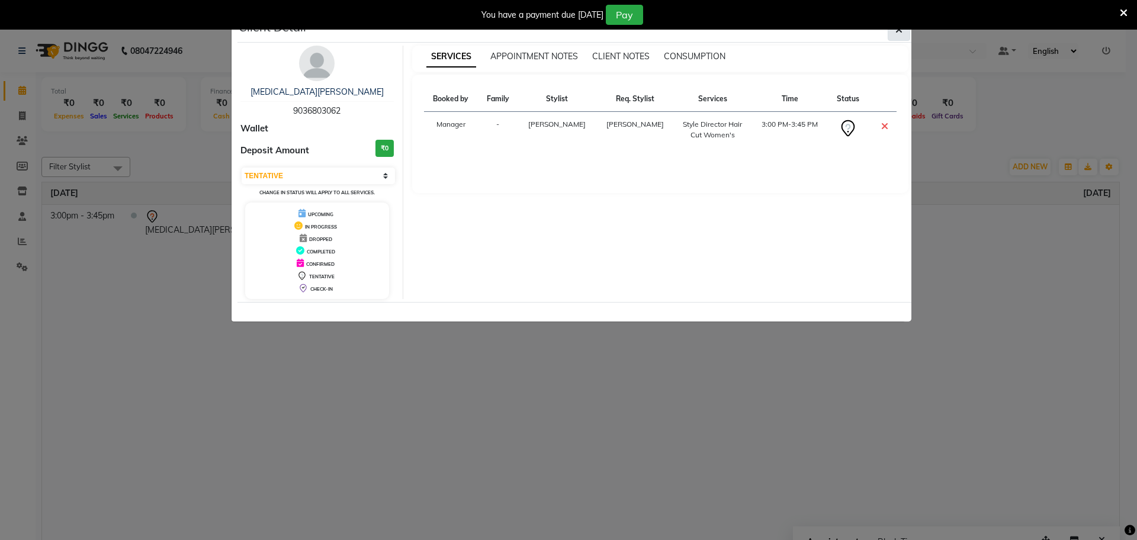
click at [895, 36] on button "button" at bounding box center [899, 29] width 22 height 22
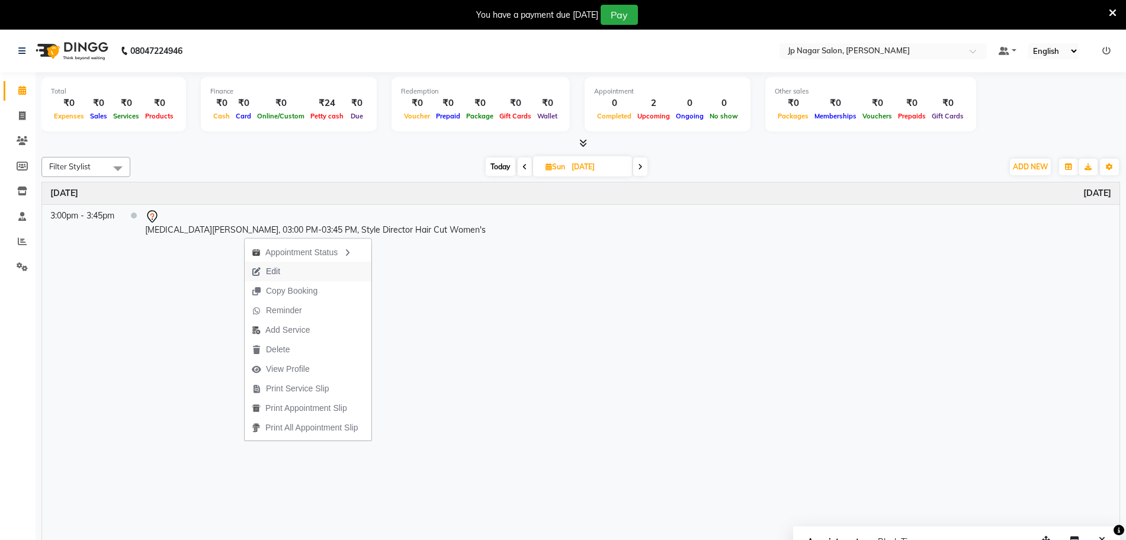
click at [292, 277] on button "Edit" at bounding box center [308, 272] width 127 height 20
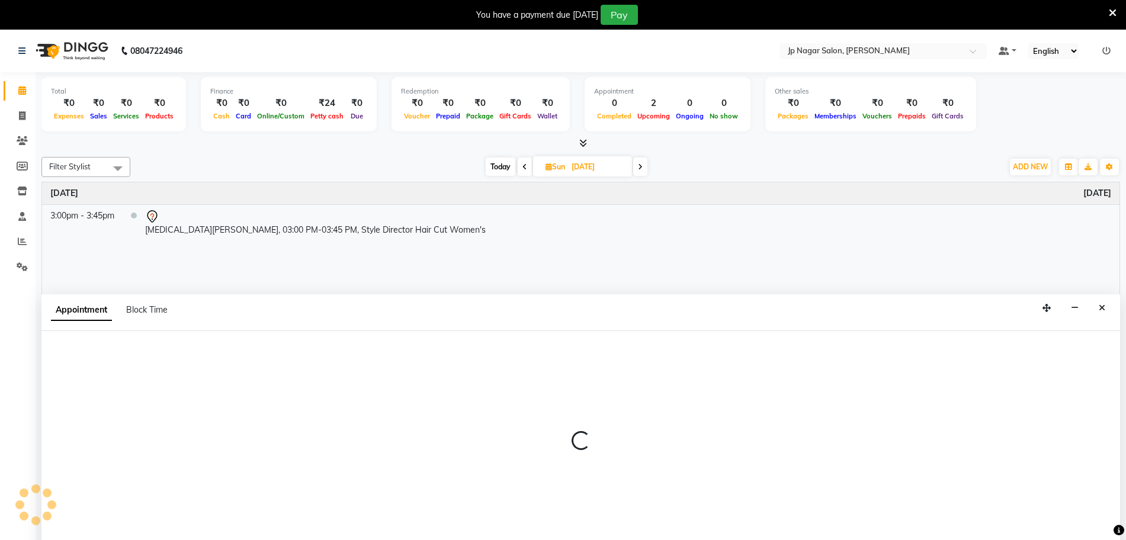
scroll to position [30, 0]
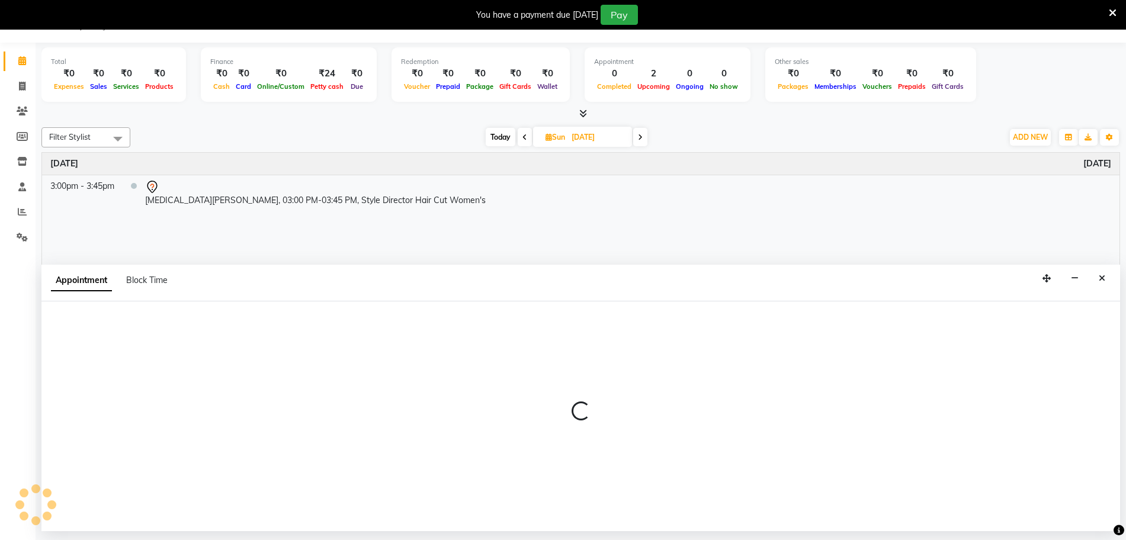
select select "tentative"
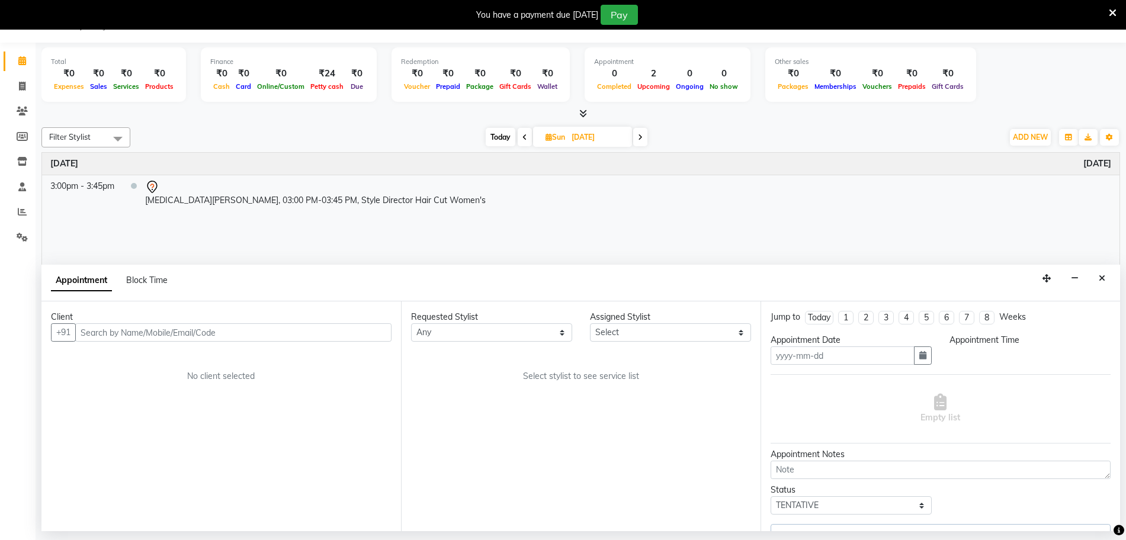
type input "[DATE]"
select select "900"
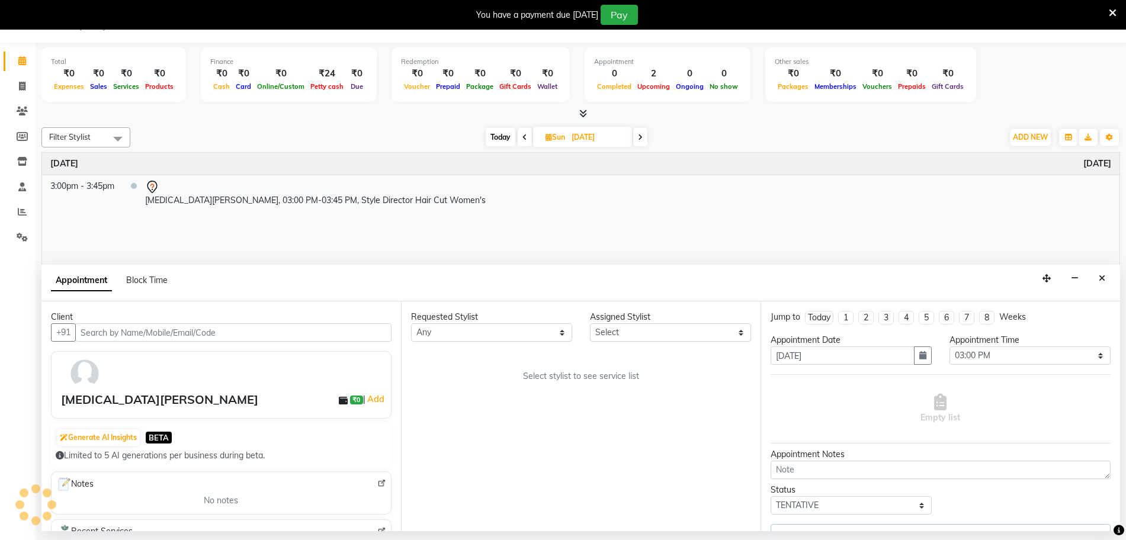
select select "50073"
select select "2126"
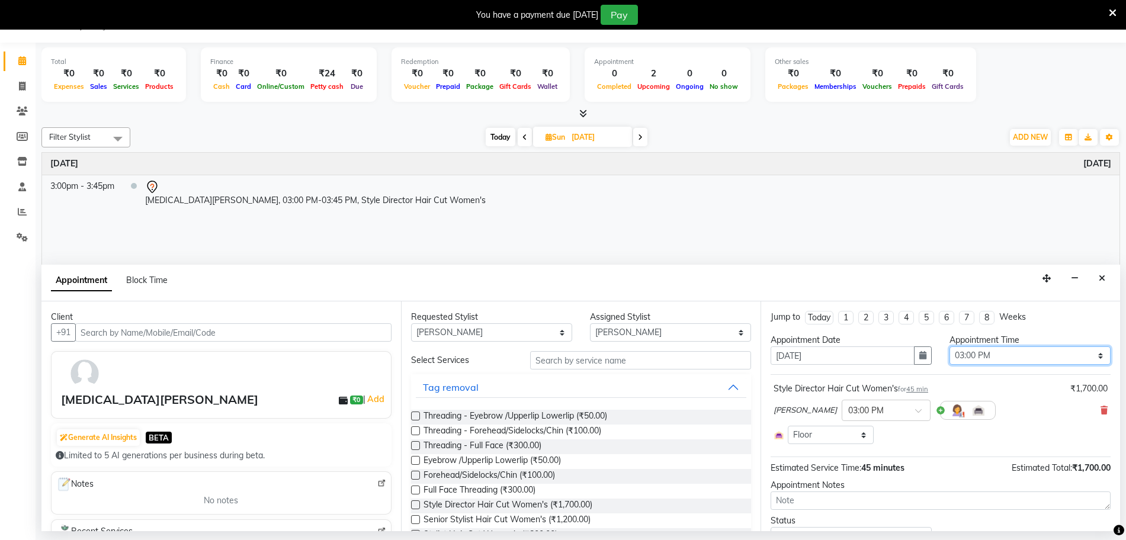
click at [989, 363] on select "Select 09:00 AM 09:15 AM 09:30 AM 09:45 AM 10:00 AM 10:15 AM 10:30 AM 10:45 AM …" at bounding box center [1029, 355] width 161 height 18
select select "750"
click at [949, 346] on select "Select 09:00 AM 09:15 AM 09:30 AM 09:45 AM 10:00 AM 10:15 AM 10:30 AM 10:45 AM …" at bounding box center [1029, 355] width 161 height 18
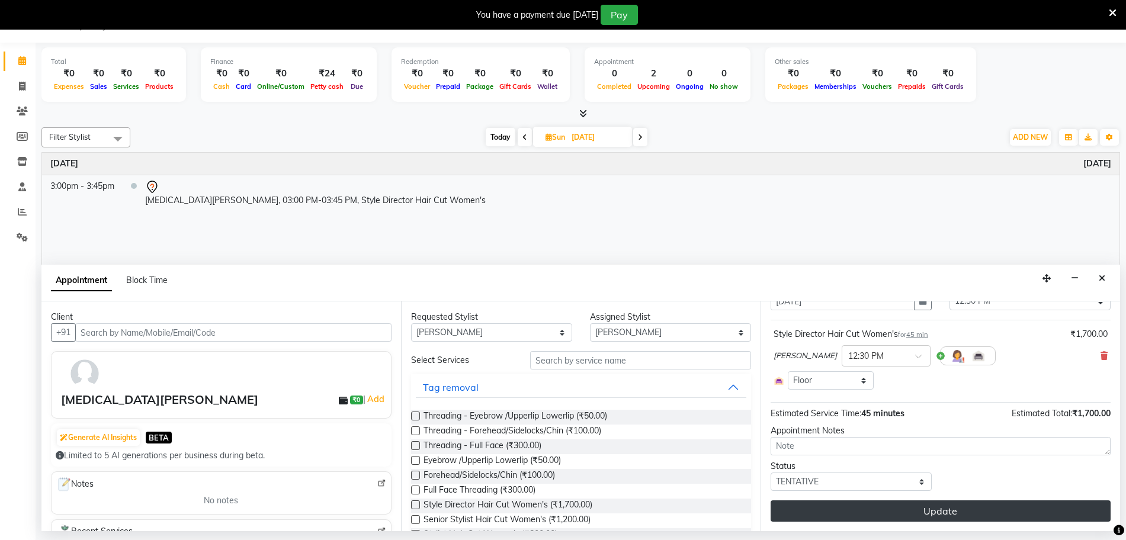
click at [931, 515] on button "Update" at bounding box center [940, 510] width 340 height 21
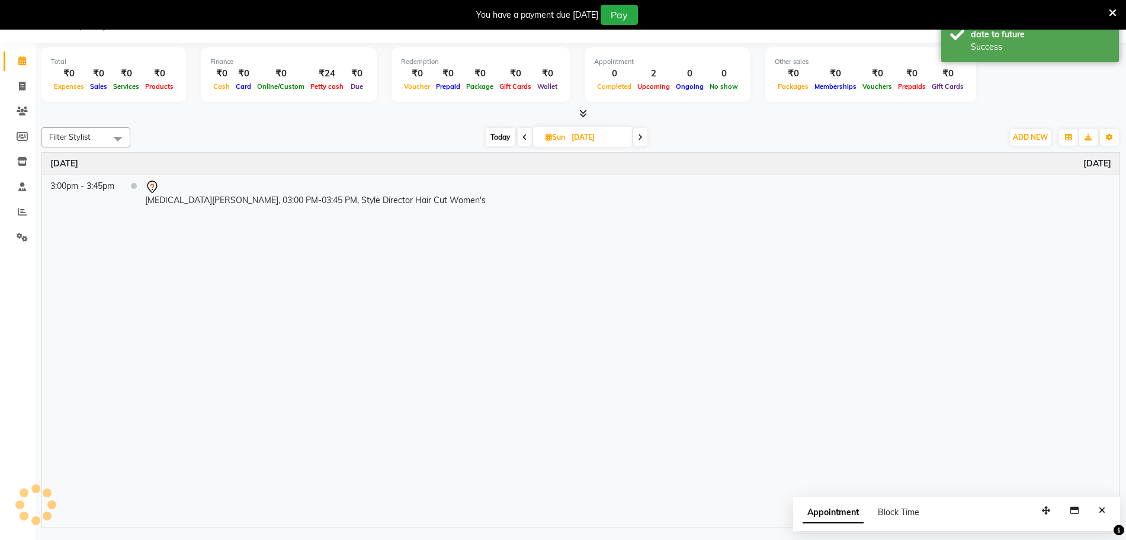
scroll to position [0, 0]
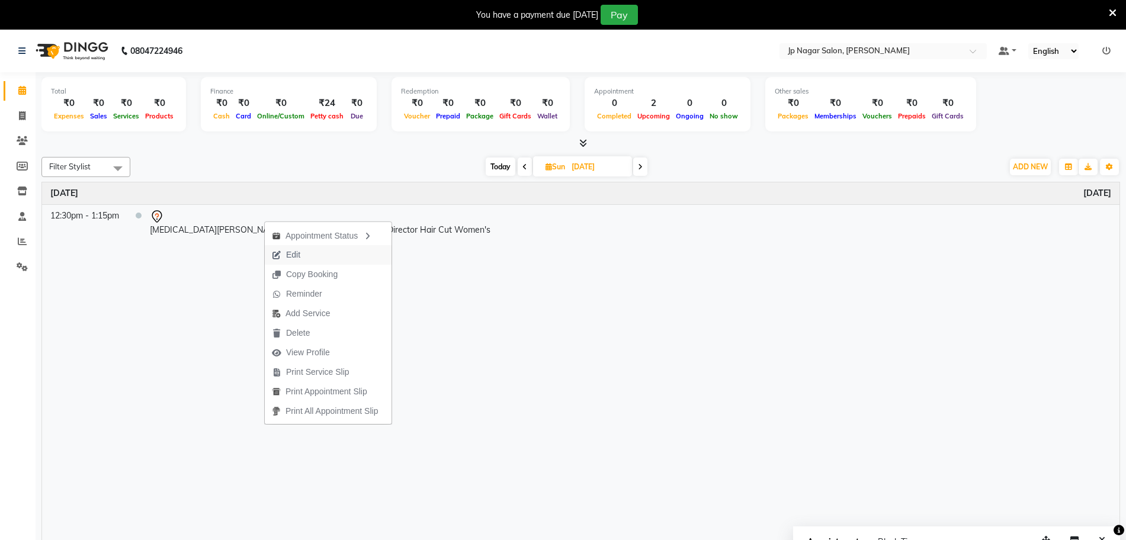
click at [310, 261] on button "Edit" at bounding box center [328, 255] width 127 height 20
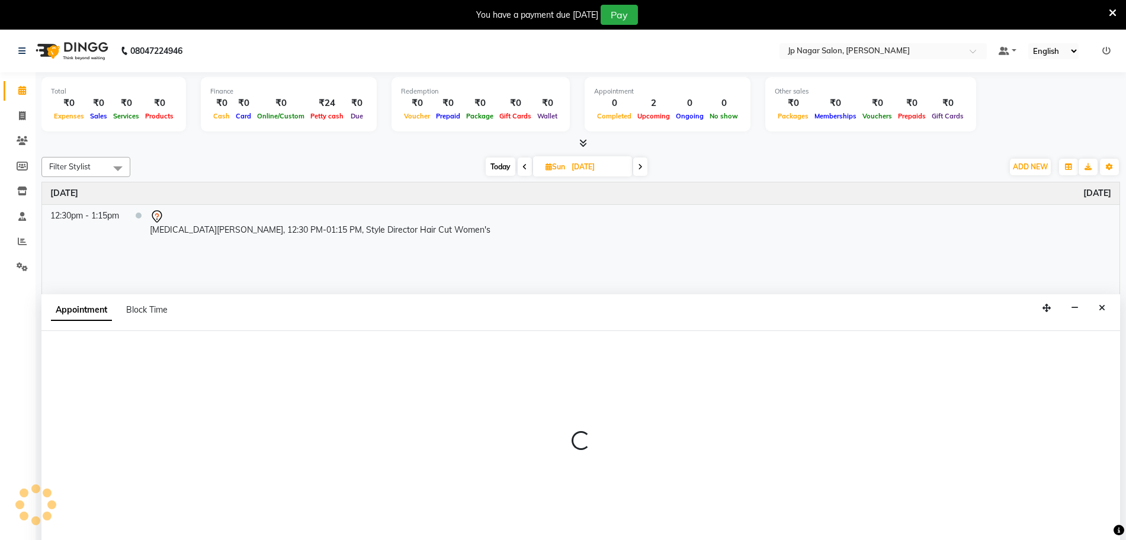
scroll to position [30, 0]
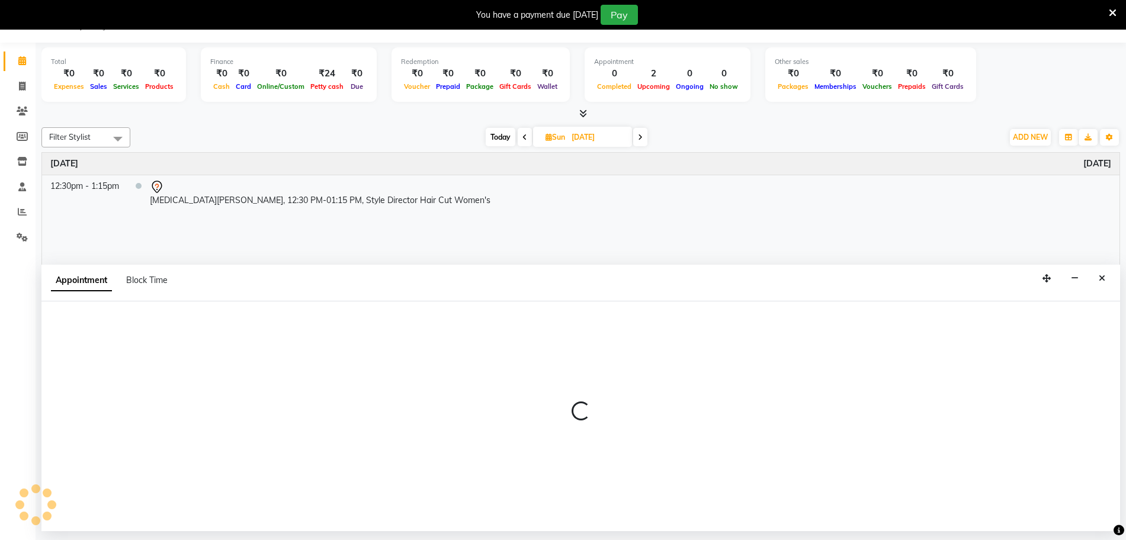
select select "tentative"
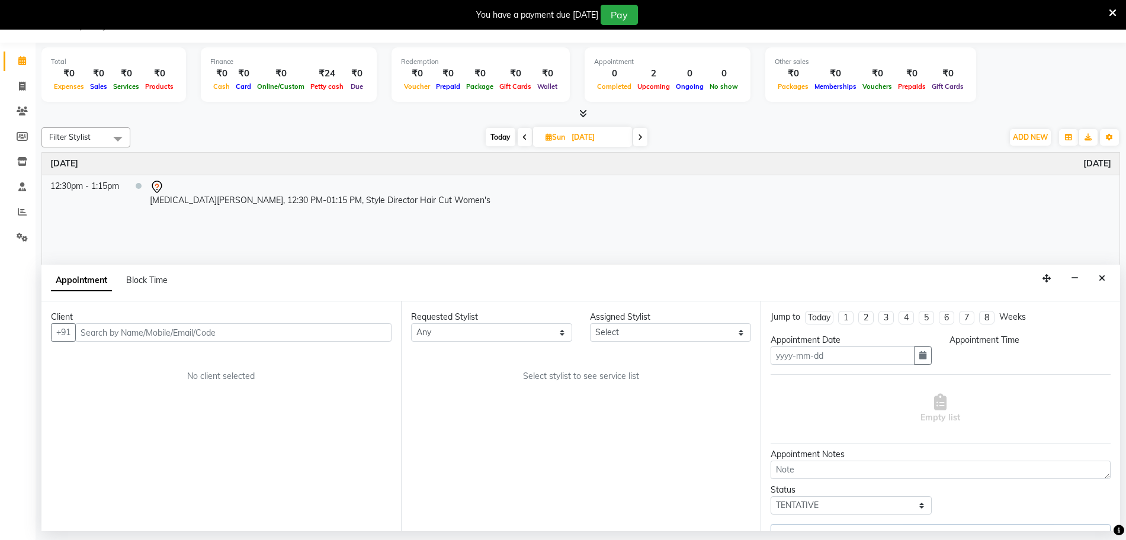
type input "[DATE]"
select select "750"
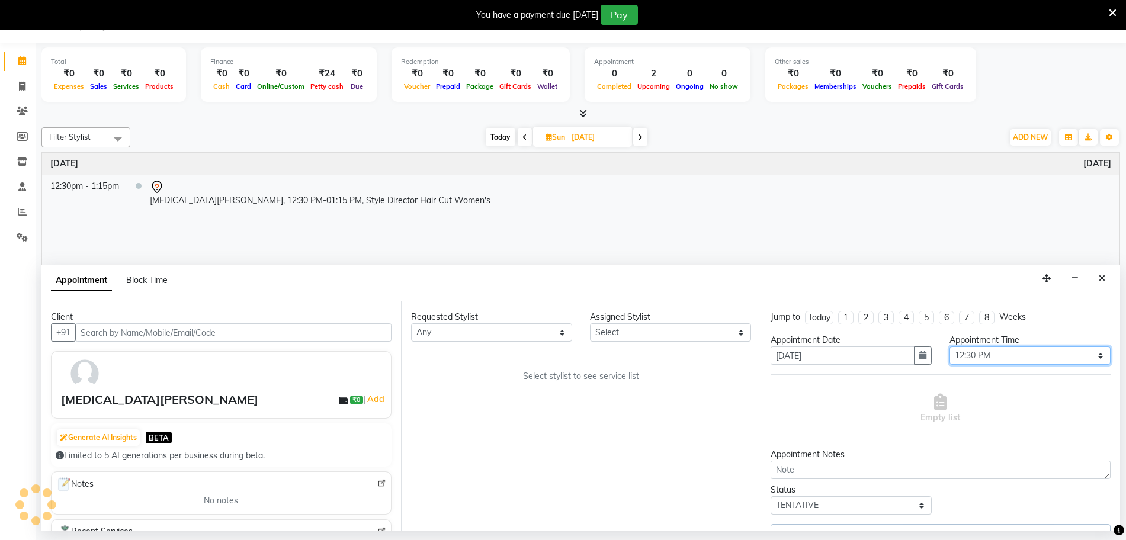
click at [1019, 354] on select "Select 09:00 AM 09:15 AM 09:30 AM 09:45 AM 10:00 AM 10:15 AM 10:30 AM 10:45 AM …" at bounding box center [1029, 355] width 161 height 18
select select "50073"
select select "2126"
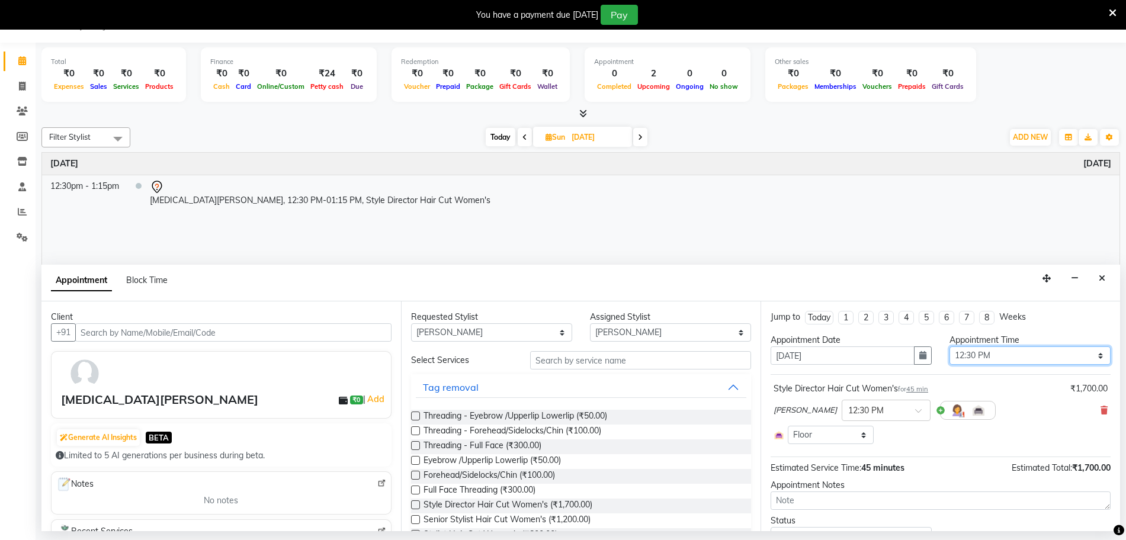
select select "900"
click at [949, 346] on select "Select 09:00 AM 09:15 AM 09:30 AM 09:45 AM 10:00 AM 10:15 AM 10:30 AM 10:45 AM …" at bounding box center [1029, 355] width 161 height 18
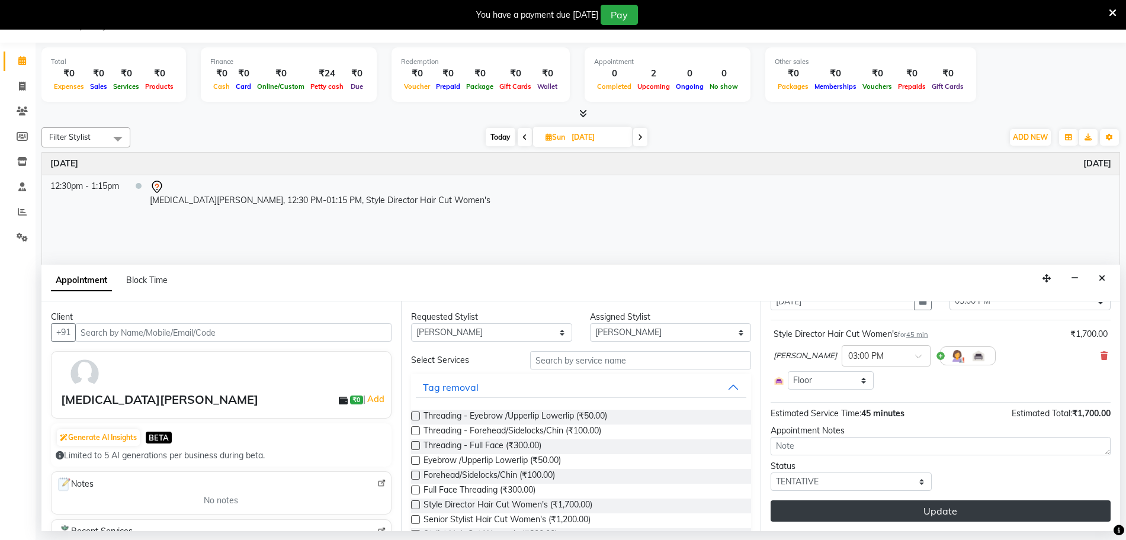
click at [918, 514] on button "Update" at bounding box center [940, 510] width 340 height 21
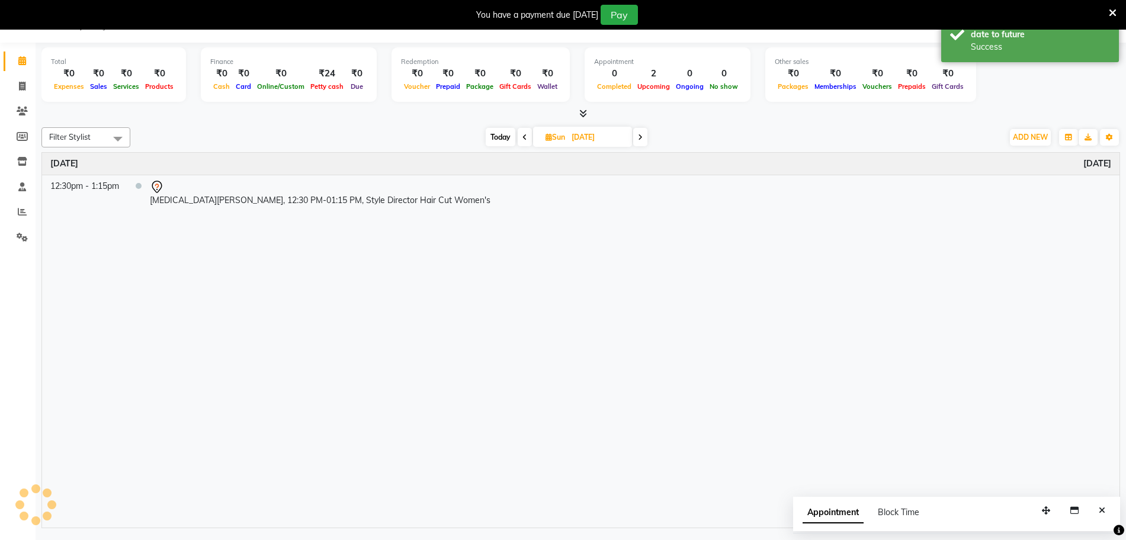
scroll to position [0, 0]
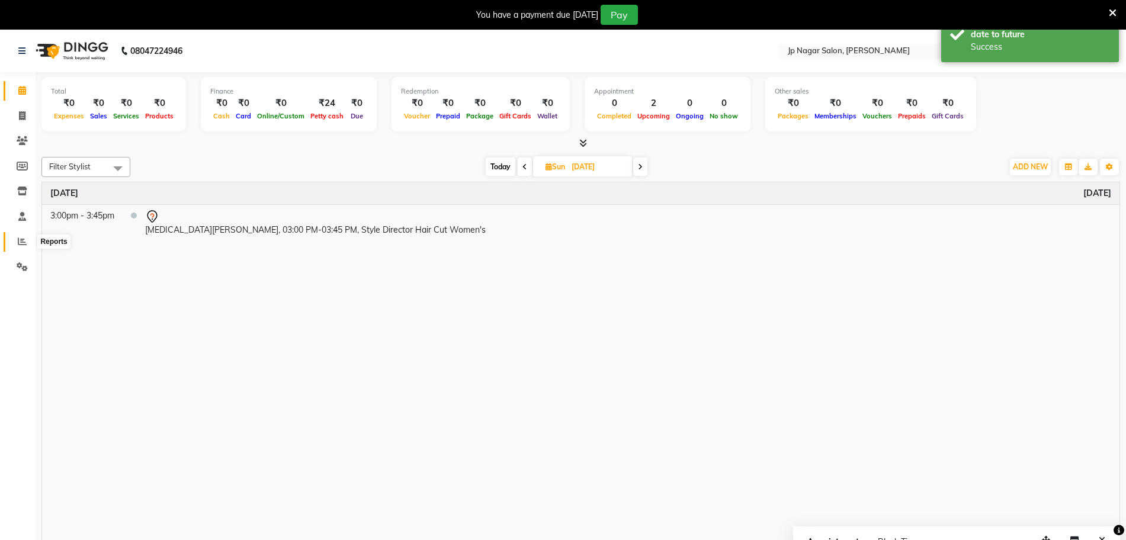
click at [20, 242] on icon at bounding box center [22, 241] width 9 height 9
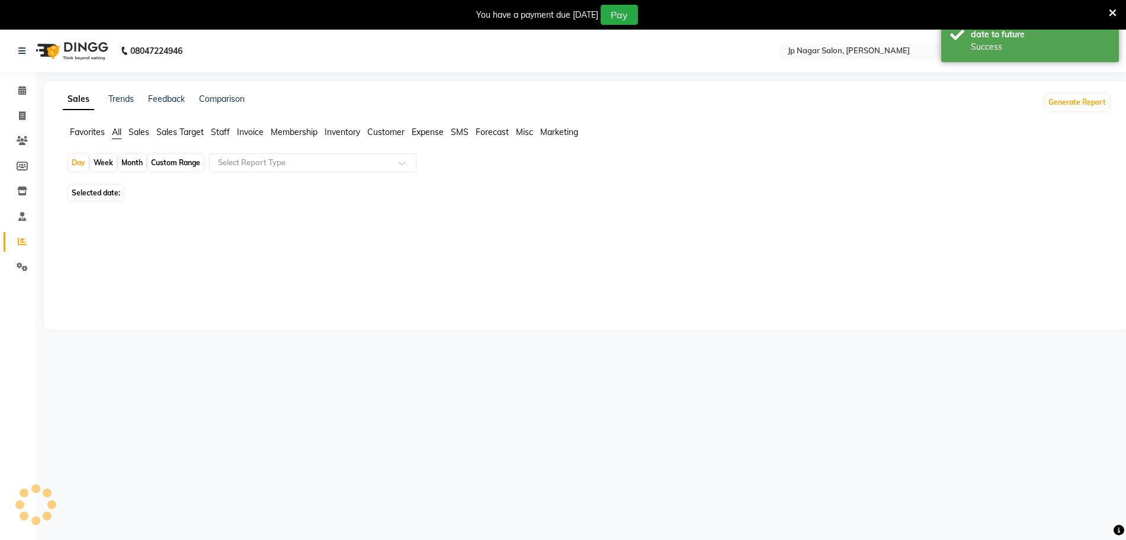
click at [20, 242] on icon at bounding box center [22, 241] width 9 height 9
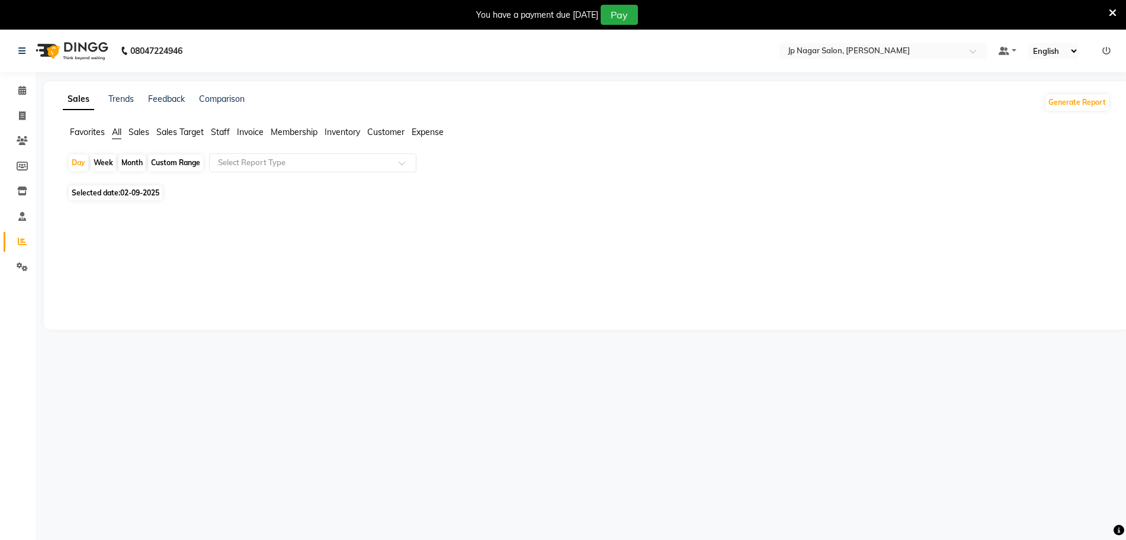
click at [172, 163] on div "Custom Range" at bounding box center [175, 163] width 55 height 17
select select "9"
select select "2025"
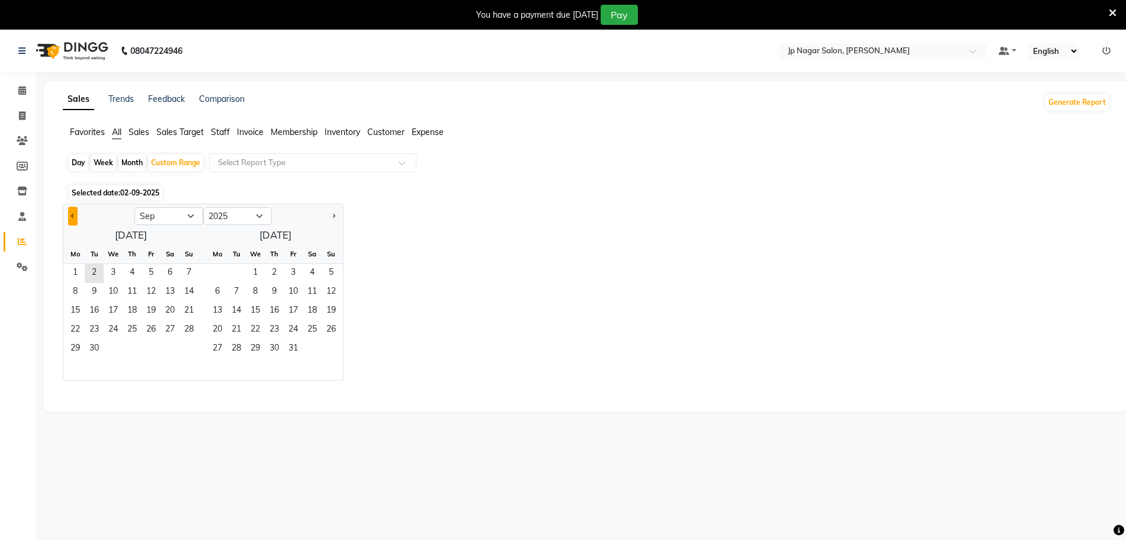
click at [76, 220] on button "Previous month" at bounding box center [72, 216] width 9 height 19
select select "8"
click at [154, 272] on span "1" at bounding box center [151, 273] width 19 height 19
click at [189, 351] on span "31" at bounding box center [188, 349] width 19 height 19
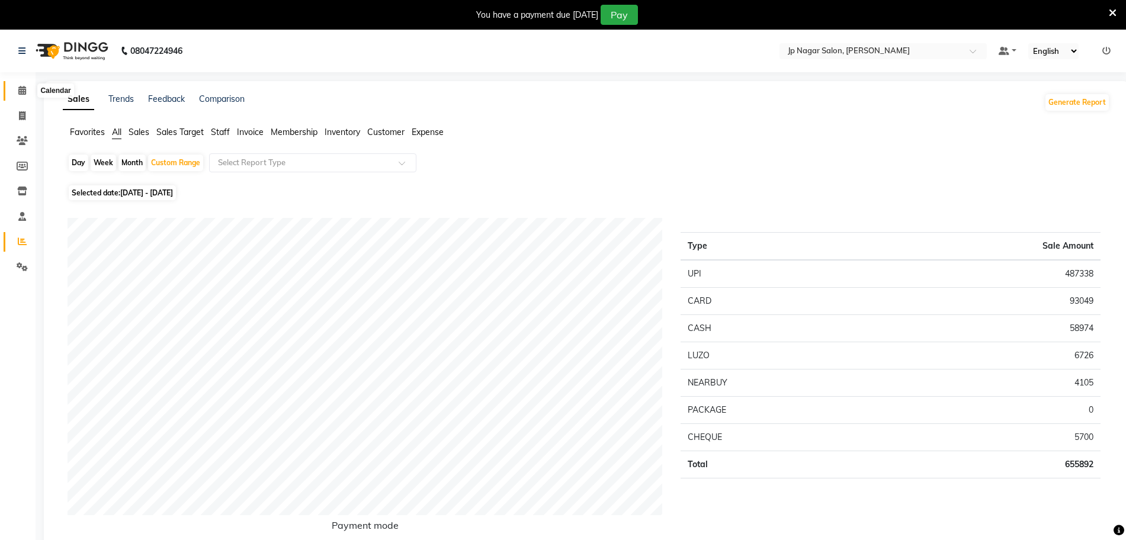
click at [25, 86] on icon at bounding box center [22, 90] width 8 height 9
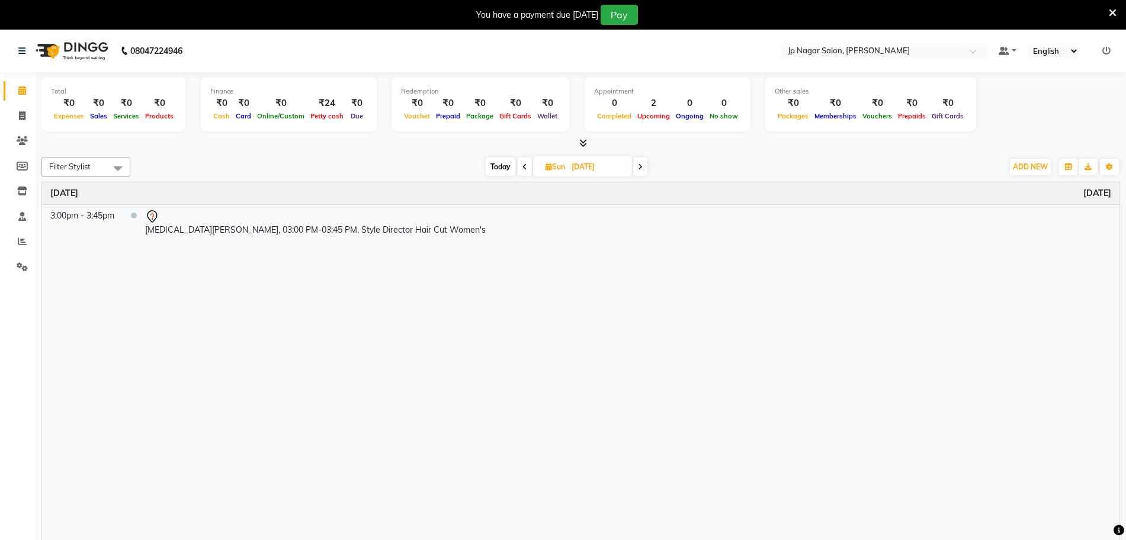
click at [406, 349] on div "Time Event [DATE] 3:00pm - 3:45pm [MEDICAL_DATA][PERSON_NAME], 03:00 PM-03:45 P…" at bounding box center [580, 369] width 1077 height 375
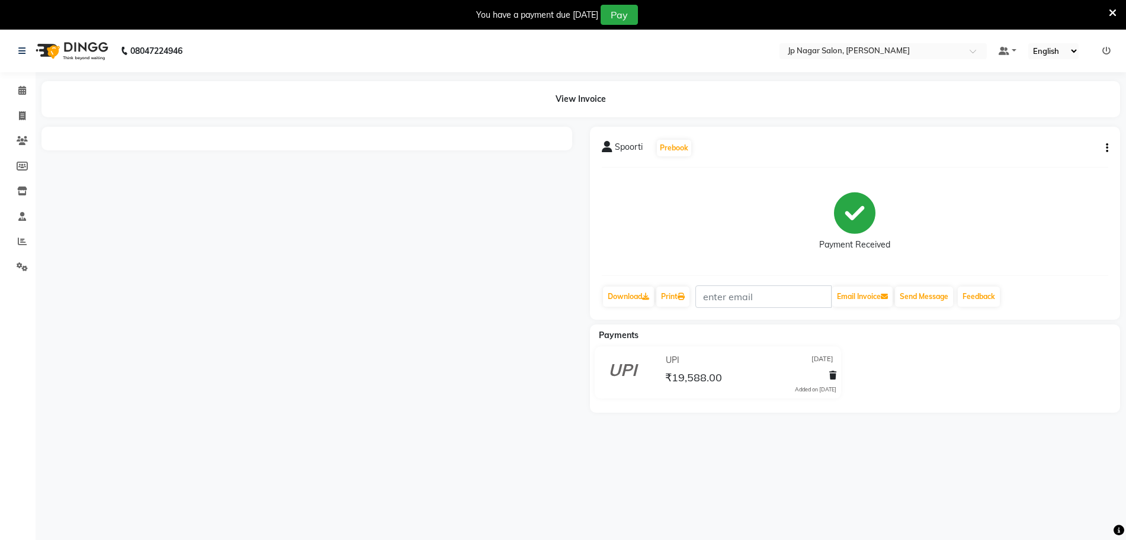
click at [1110, 152] on div "Spoorti Prebook Payment Received Download Print Email Invoice Send Message Feed…" at bounding box center [855, 223] width 531 height 193
click at [1105, 148] on icon "button" at bounding box center [1106, 148] width 2 height 1
click at [1052, 123] on div "Split Service Amount" at bounding box center [1047, 125] width 81 height 15
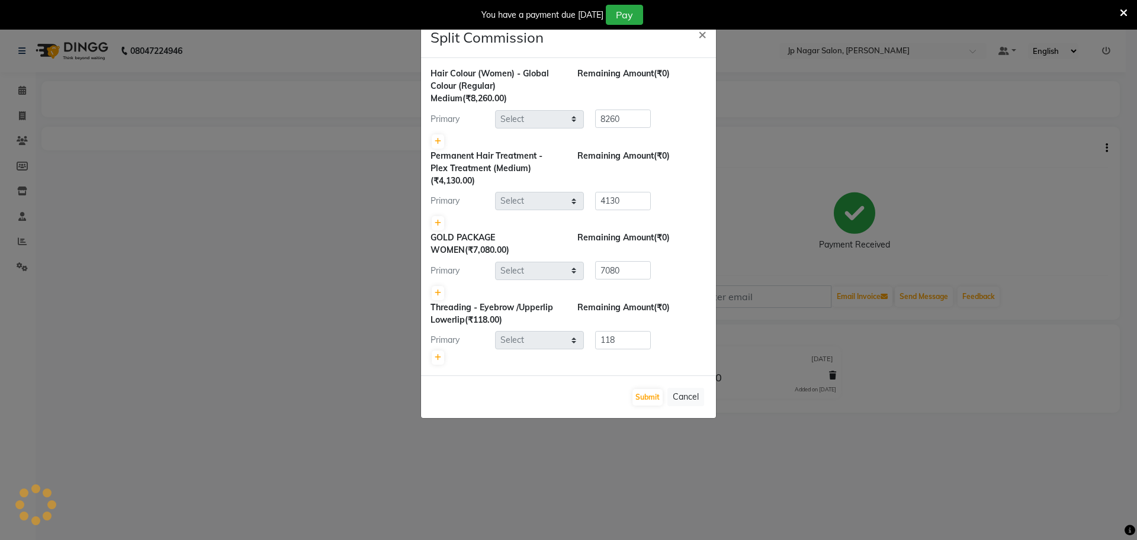
select select "74823"
select select "80933"
click at [436, 295] on icon at bounding box center [438, 293] width 7 height 7
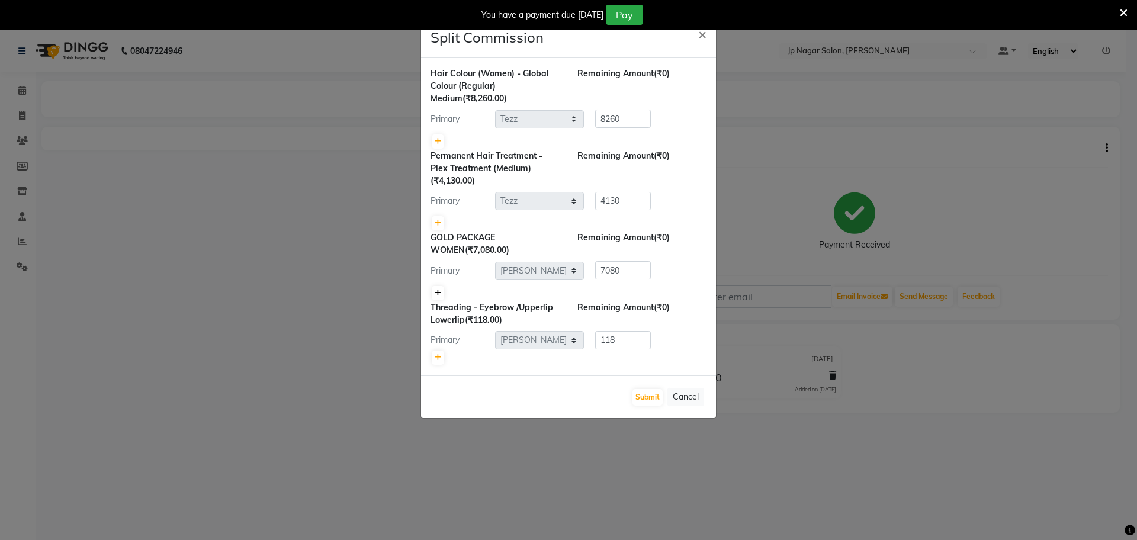
type input "3540"
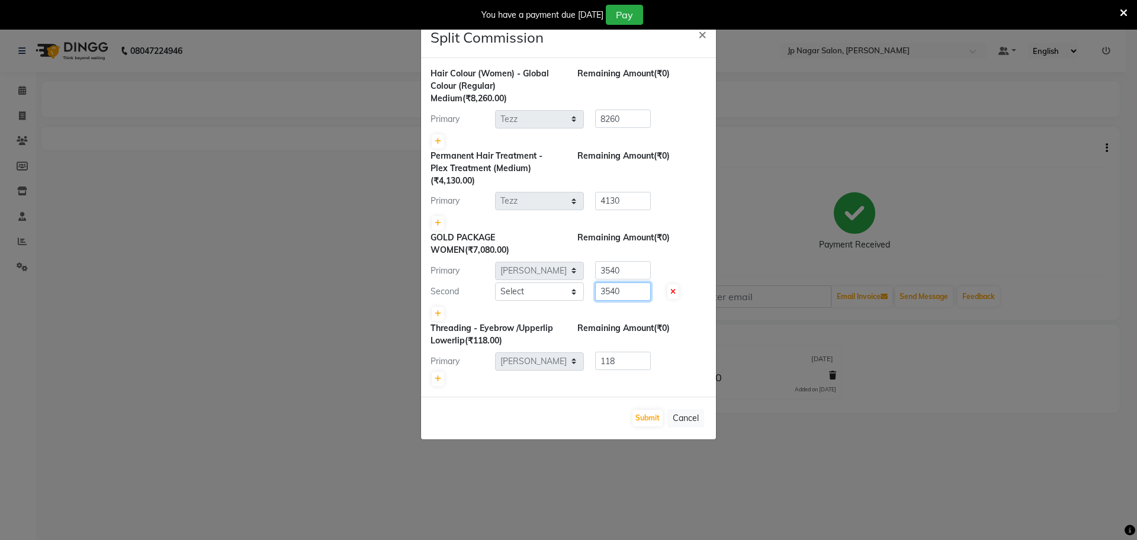
click at [636, 287] on input "3540" at bounding box center [623, 291] width 56 height 18
type input "3"
type input "2000"
click at [605, 269] on input "3540" at bounding box center [623, 270] width 56 height 18
type input "4"
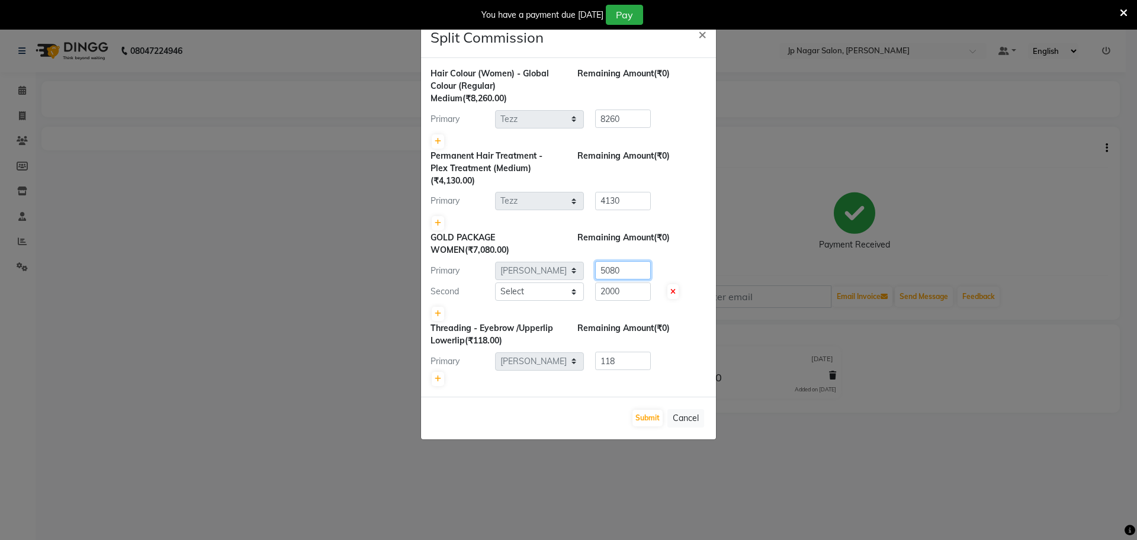
type input "5080"
click at [551, 292] on select "Select Arthi Awantika Brijitha Gurish Jabin ahmed Jassi Jayshree KEERTHI Manage…" at bounding box center [539, 291] width 89 height 18
select select "89410"
click at [495, 282] on select "Select Arthi Awantika Brijitha Gurish Jabin ahmed Jassi Jayshree KEERTHI Manage…" at bounding box center [539, 291] width 89 height 18
click at [637, 416] on button "Submit" at bounding box center [647, 418] width 30 height 17
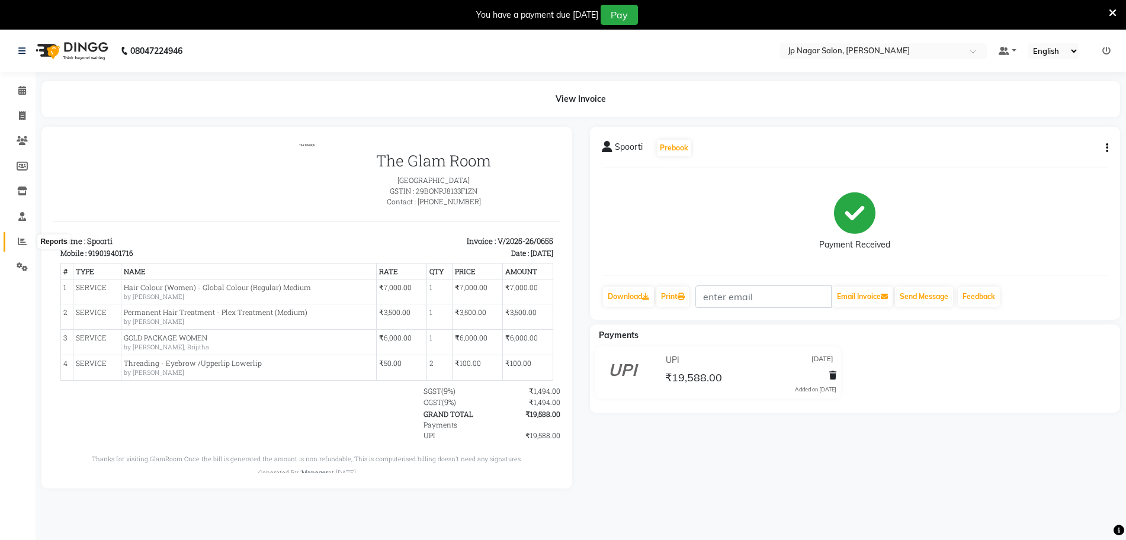
click at [17, 241] on span at bounding box center [22, 242] width 21 height 14
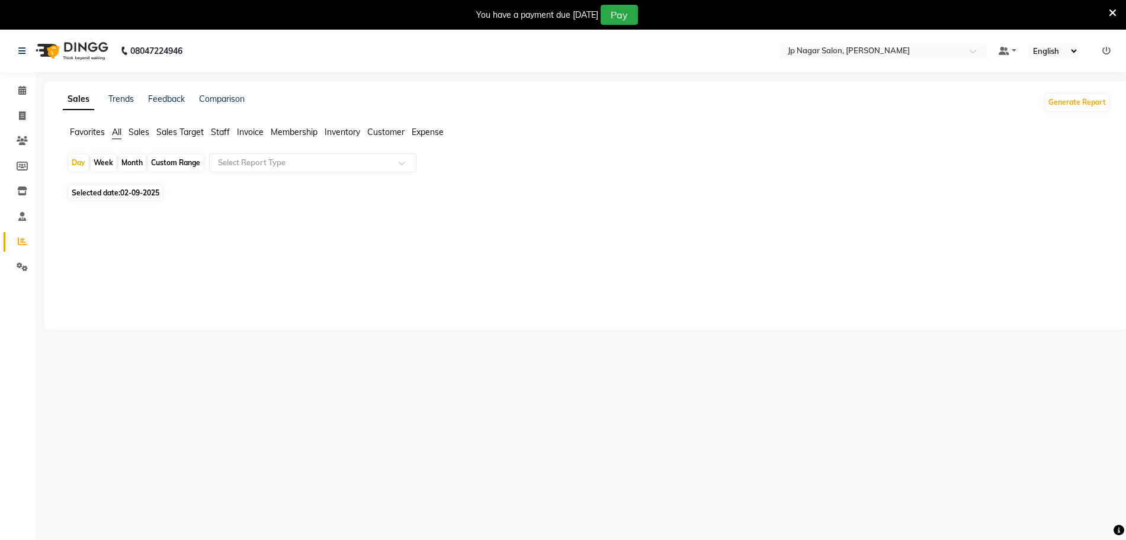
click at [152, 193] on span "02-09-2025" at bounding box center [139, 192] width 39 height 9
select select "9"
select select "2025"
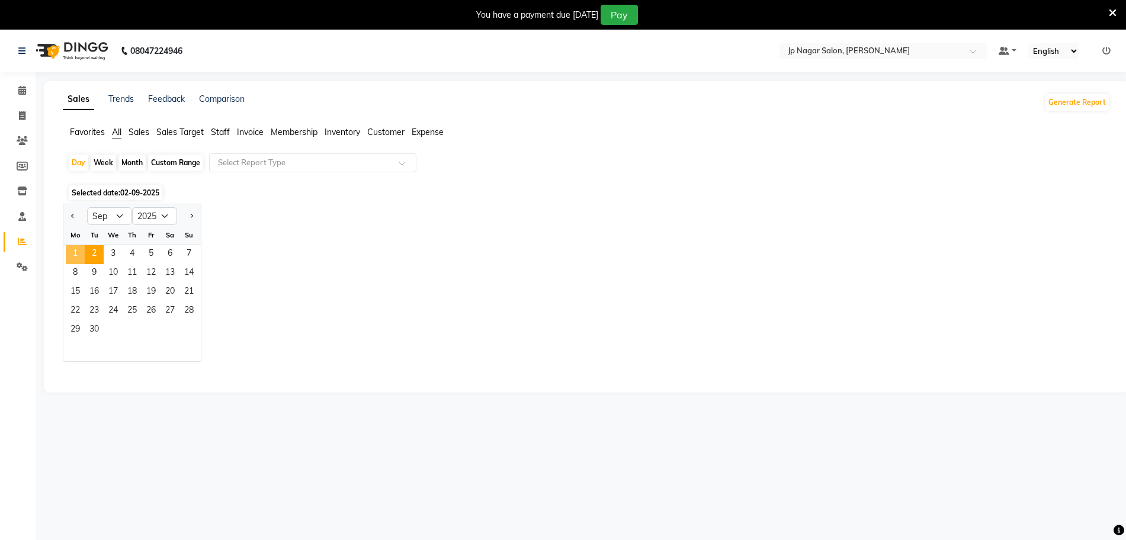
click at [73, 259] on span "1" at bounding box center [75, 254] width 19 height 19
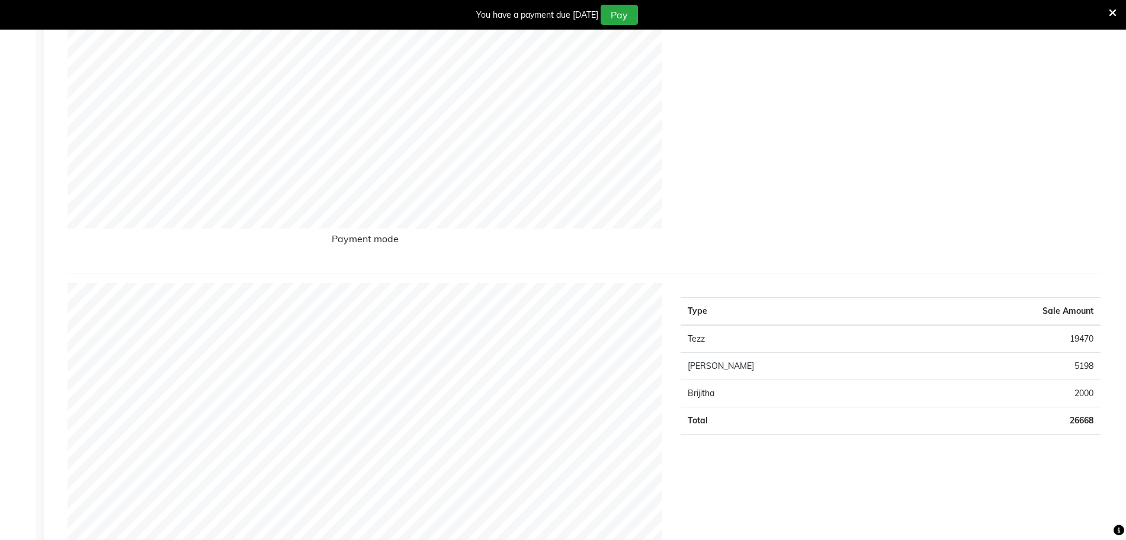
scroll to position [288, 0]
